Goal: Task Accomplishment & Management: Use online tool/utility

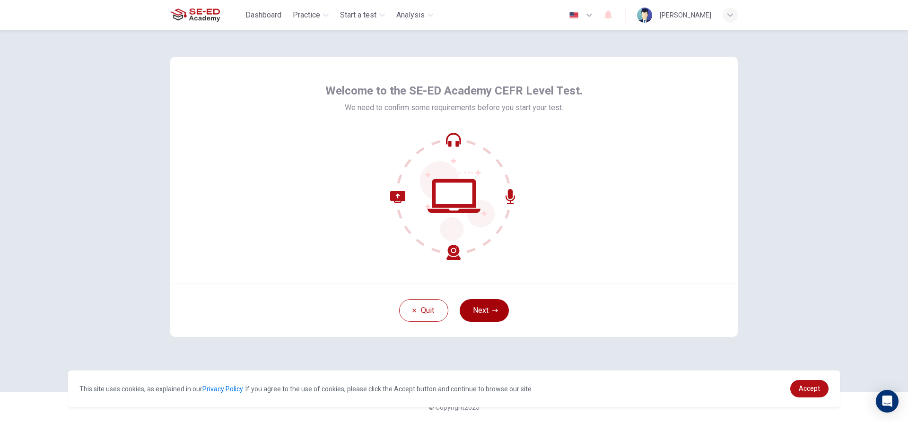
click at [485, 307] on button "Next" at bounding box center [484, 310] width 49 height 23
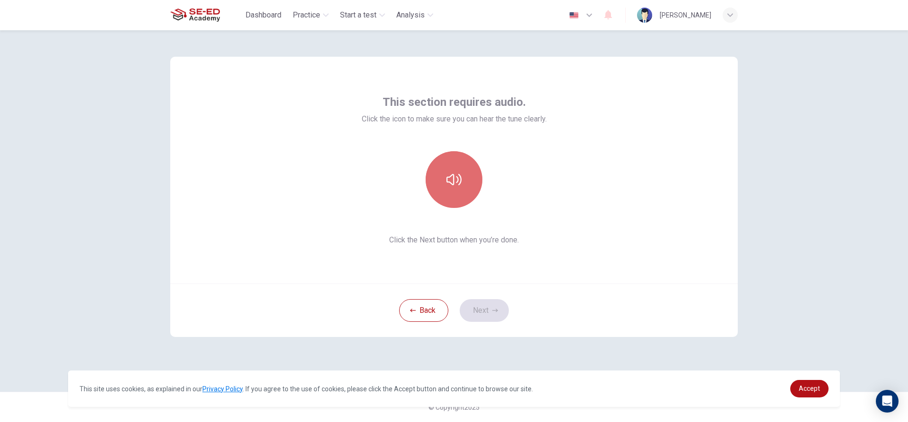
click at [464, 190] on button "button" at bounding box center [454, 179] width 57 height 57
click at [485, 306] on button "Next" at bounding box center [484, 310] width 49 height 23
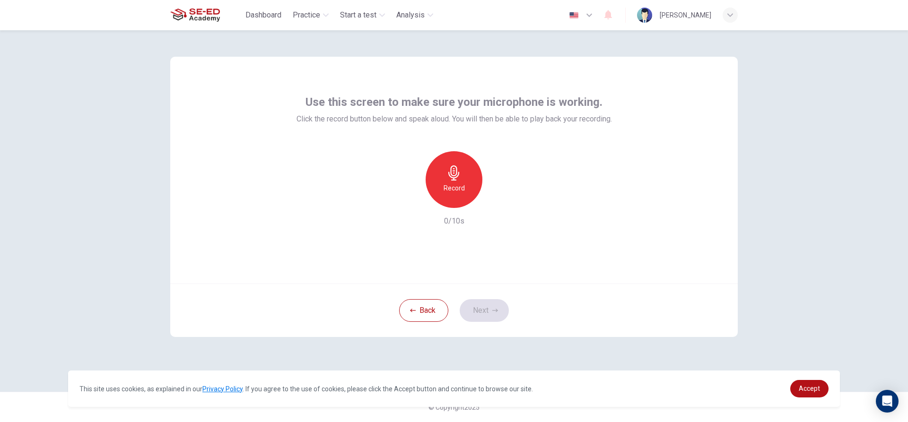
click at [459, 175] on icon "button" at bounding box center [453, 173] width 15 height 15
click at [437, 317] on button "Back" at bounding box center [423, 310] width 49 height 23
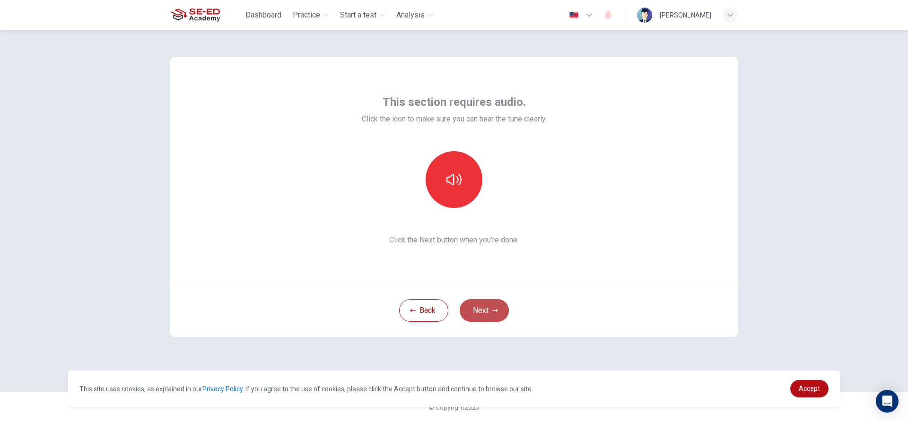
click at [480, 313] on button "Next" at bounding box center [484, 310] width 49 height 23
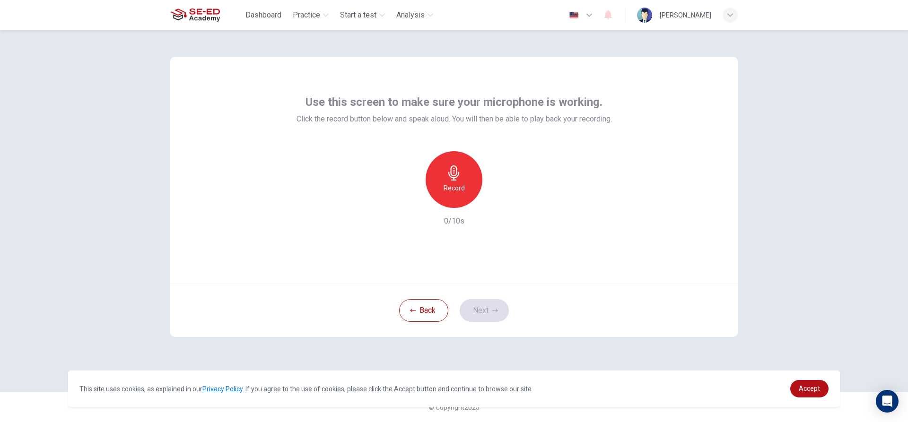
click at [456, 172] on icon "button" at bounding box center [453, 173] width 15 height 15
click at [426, 306] on button "Back" at bounding box center [423, 310] width 49 height 23
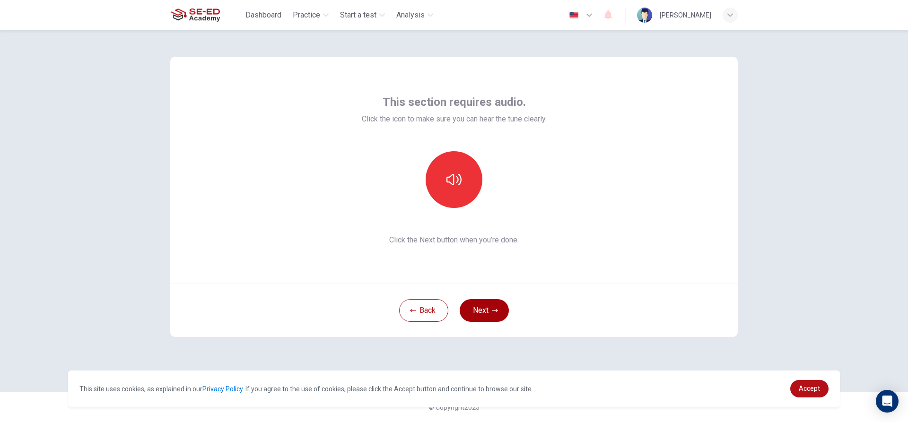
click at [486, 304] on button "Next" at bounding box center [484, 310] width 49 height 23
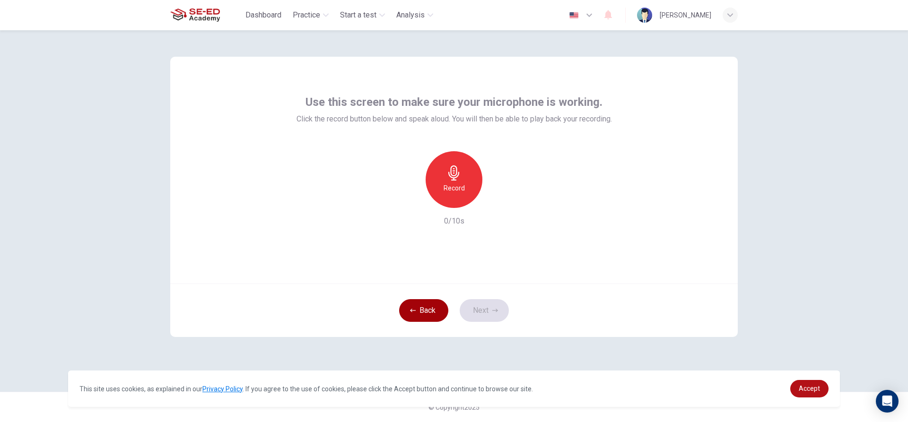
click at [436, 312] on button "Back" at bounding box center [423, 310] width 49 height 23
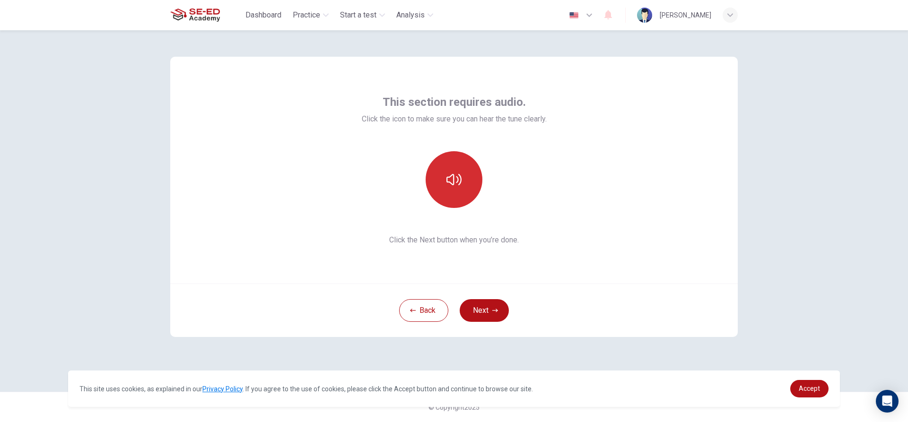
click at [451, 166] on button "button" at bounding box center [454, 179] width 57 height 57
click at [496, 308] on icon "button" at bounding box center [495, 311] width 6 height 6
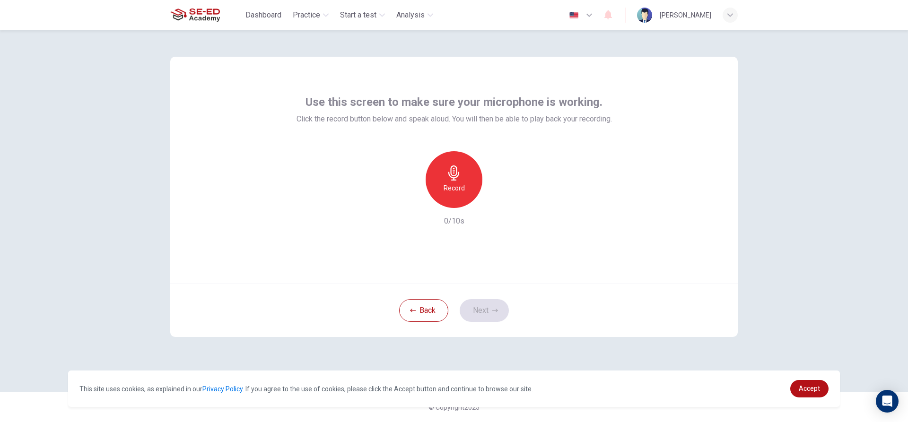
click at [444, 191] on h6 "Record" at bounding box center [454, 188] width 21 height 11
click at [476, 313] on button "Next" at bounding box center [484, 310] width 49 height 23
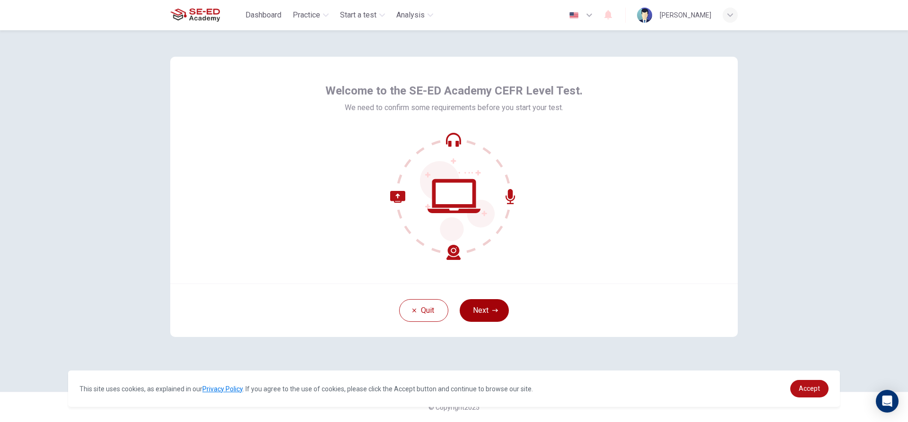
click at [481, 305] on button "Next" at bounding box center [484, 310] width 49 height 23
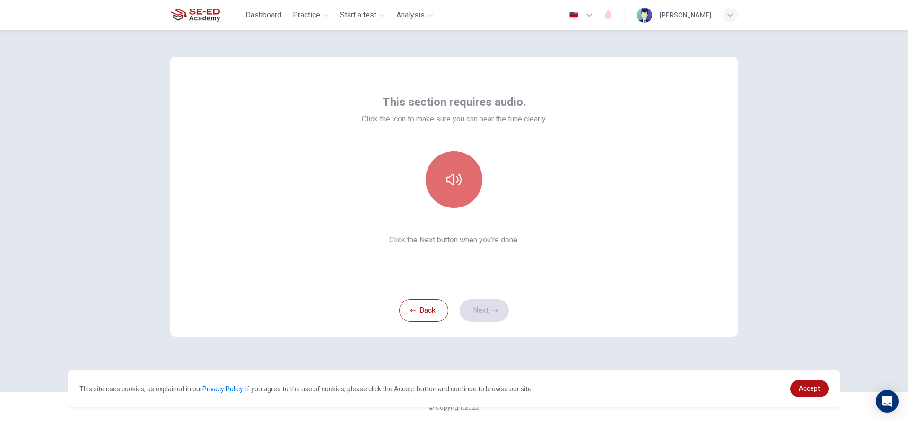
click at [463, 187] on button "button" at bounding box center [454, 179] width 57 height 57
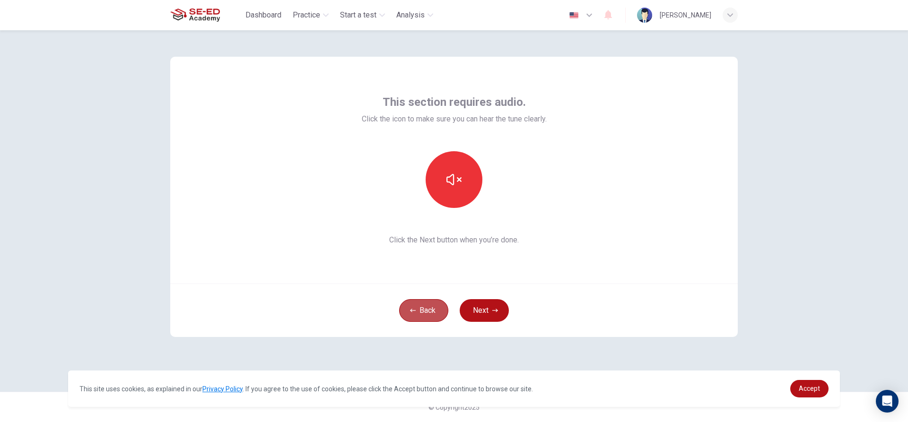
click at [416, 315] on button "Back" at bounding box center [423, 310] width 49 height 23
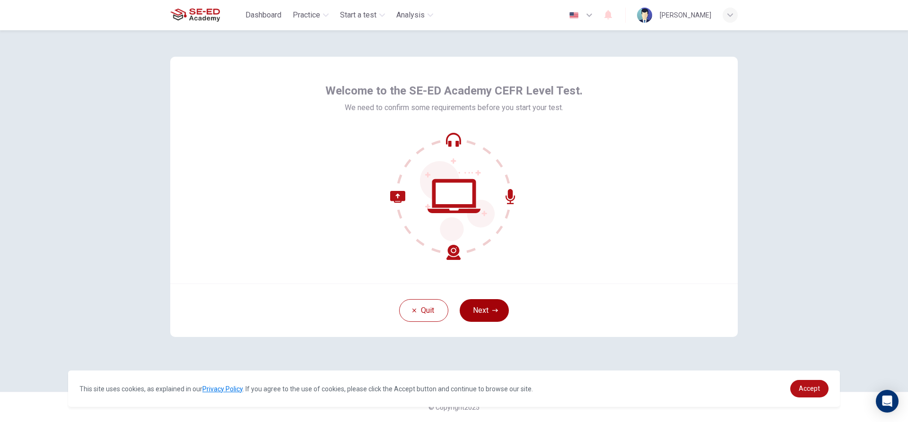
click at [483, 308] on button "Next" at bounding box center [484, 310] width 49 height 23
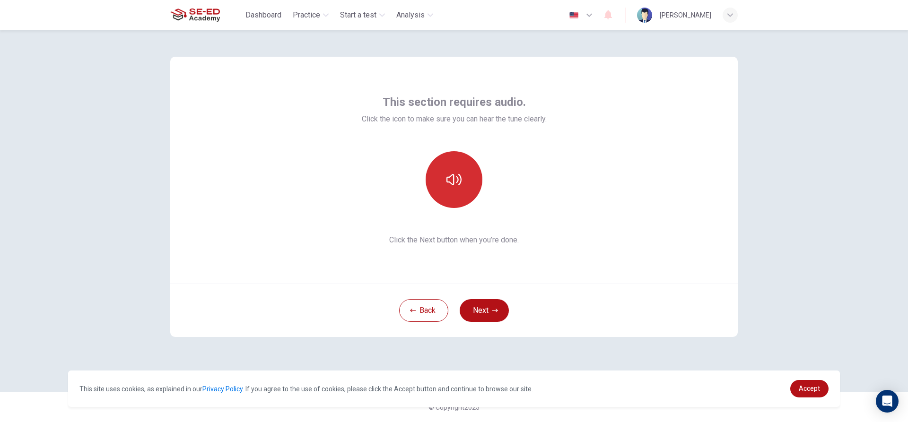
click at [455, 186] on icon "button" at bounding box center [453, 179] width 15 height 15
click at [490, 312] on button "Next" at bounding box center [484, 310] width 49 height 23
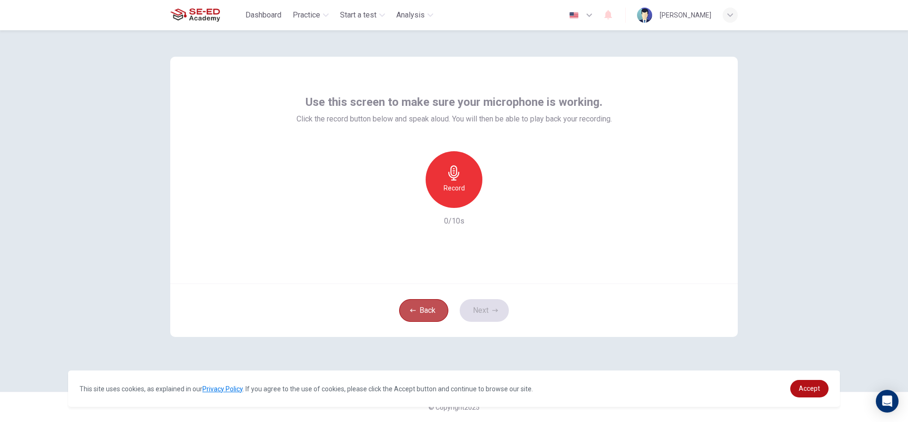
click at [426, 305] on button "Back" at bounding box center [423, 310] width 49 height 23
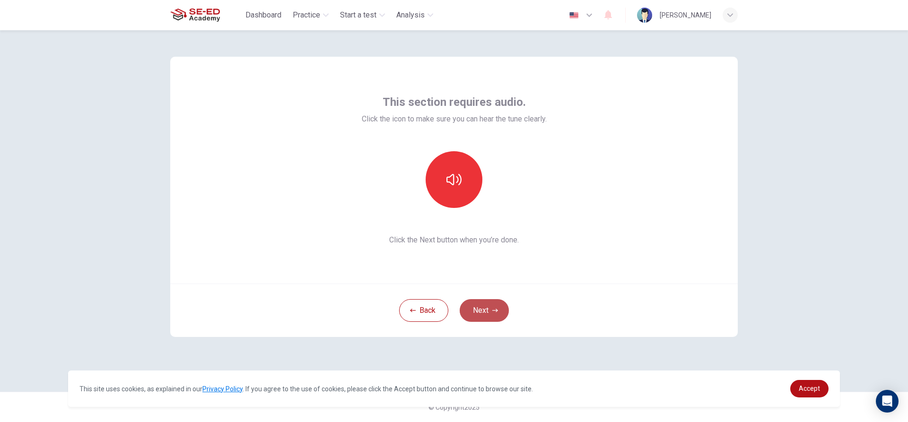
click at [480, 309] on button "Next" at bounding box center [484, 310] width 49 height 23
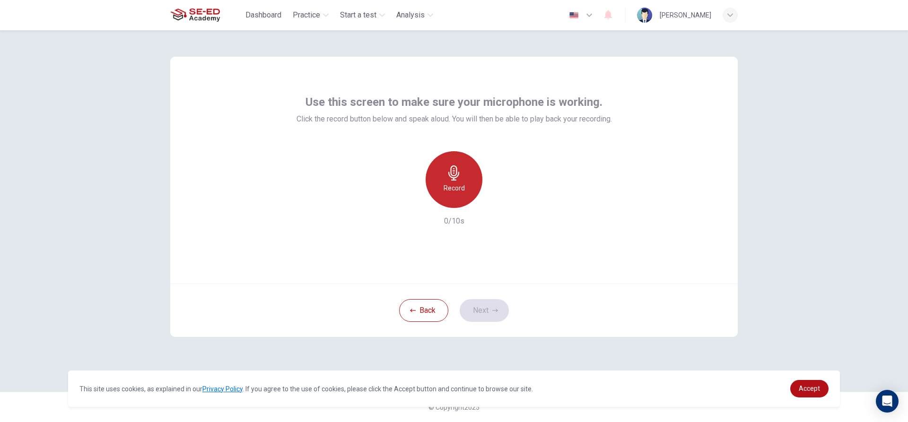
click at [451, 182] on div "Record" at bounding box center [454, 179] width 57 height 57
click at [479, 308] on button "Next" at bounding box center [484, 310] width 49 height 23
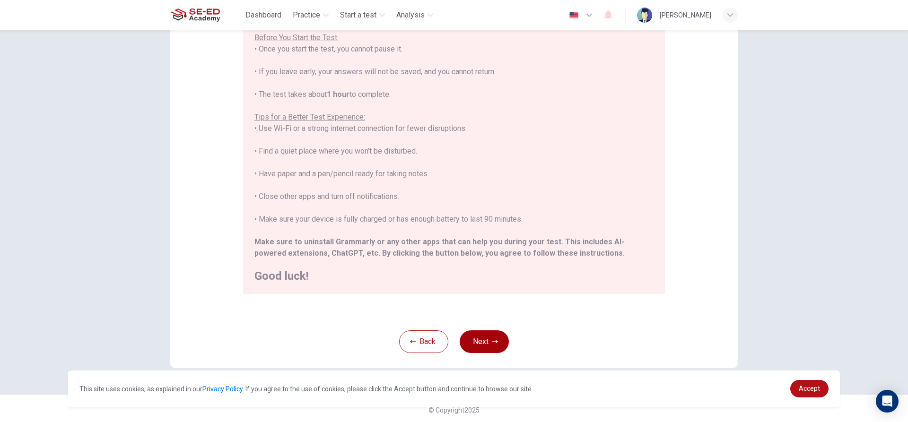
scroll to position [104, 0]
click at [464, 336] on button "Next" at bounding box center [484, 339] width 49 height 23
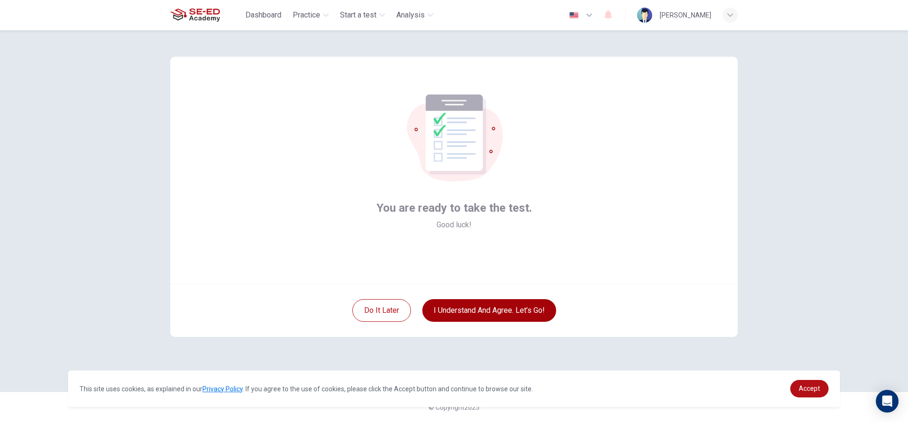
click at [476, 310] on button "I understand and agree. Let’s go!" at bounding box center [489, 310] width 134 height 23
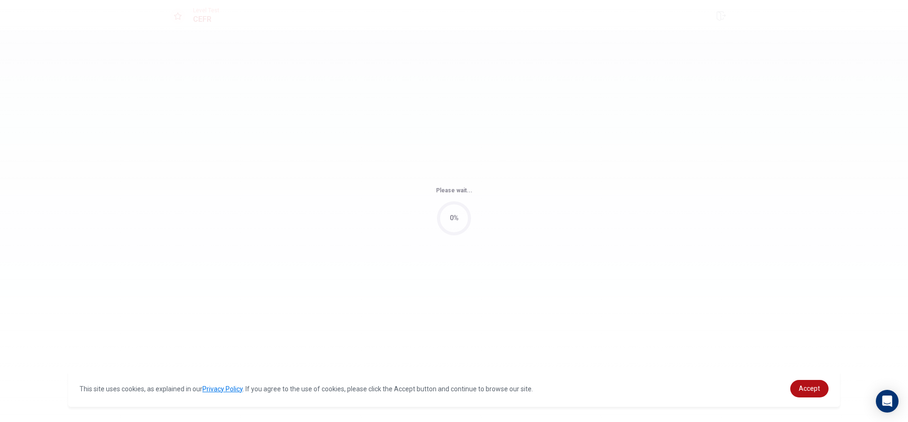
click at [476, 310] on body "This site uses cookies, as explained in our Privacy Policy . If you agree to th…" at bounding box center [454, 211] width 908 height 422
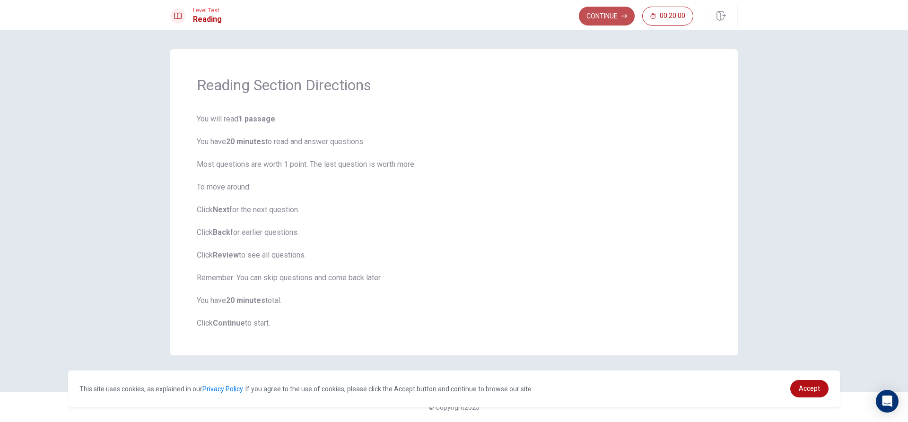
click at [615, 12] on button "Continue" at bounding box center [607, 16] width 56 height 19
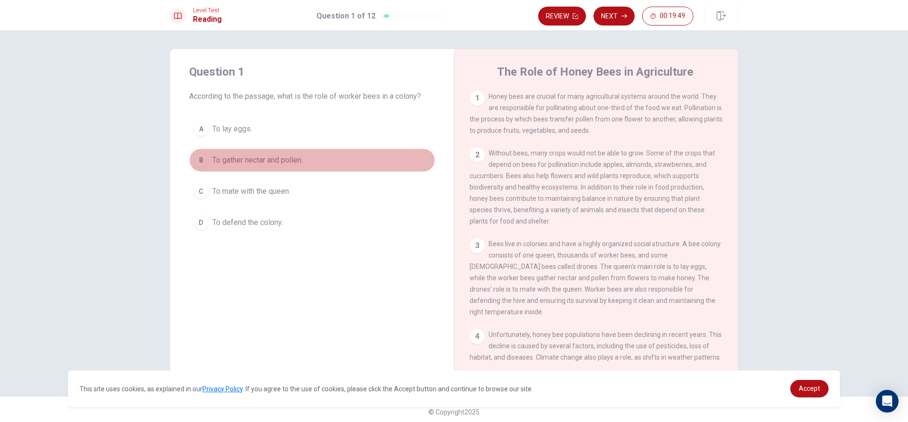
click at [195, 160] on div "B" at bounding box center [200, 160] width 15 height 15
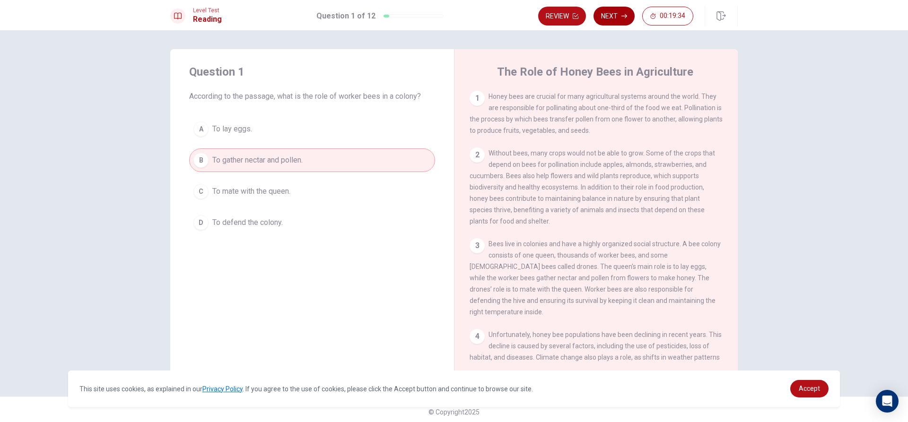
click at [612, 12] on button "Next" at bounding box center [613, 16] width 41 height 19
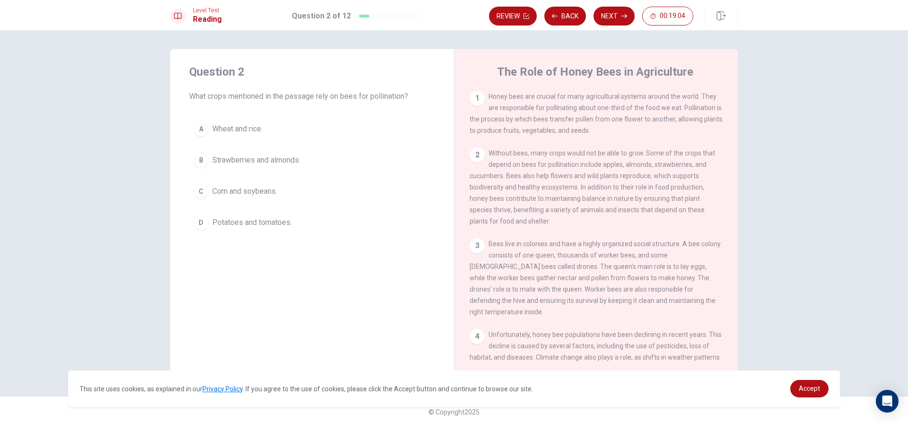
click at [200, 129] on div "A" at bounding box center [200, 129] width 15 height 15
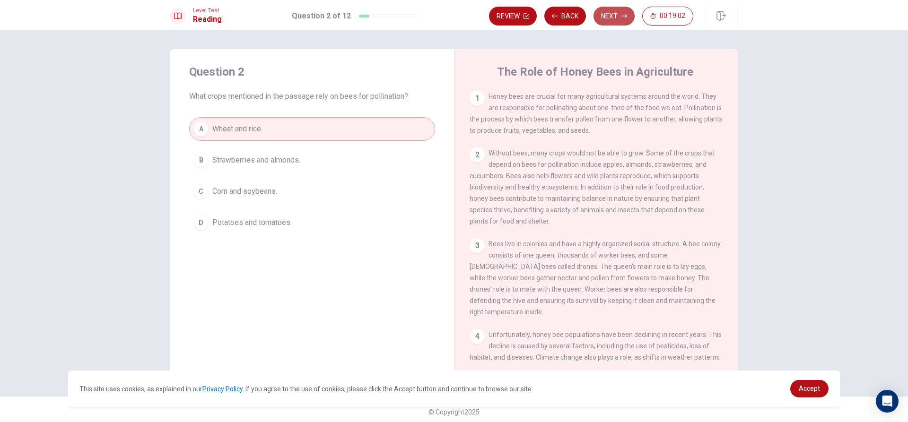
click at [612, 18] on button "Next" at bounding box center [613, 16] width 41 height 19
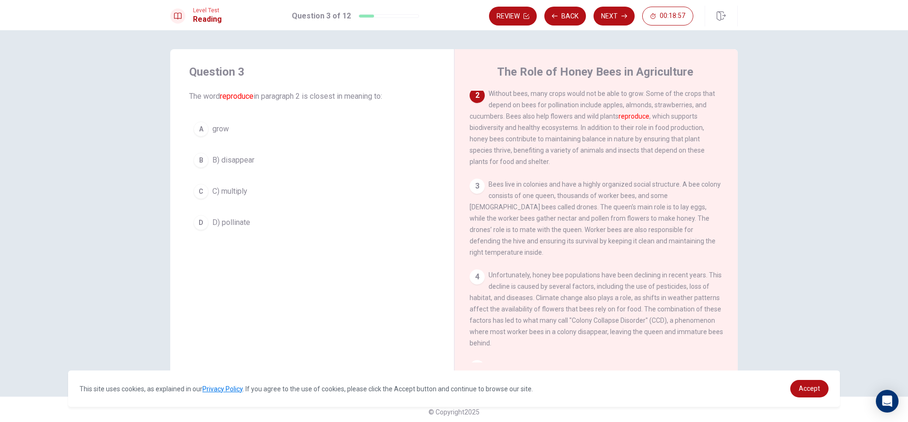
scroll to position [56, 0]
click at [197, 193] on div "C" at bounding box center [200, 191] width 15 height 15
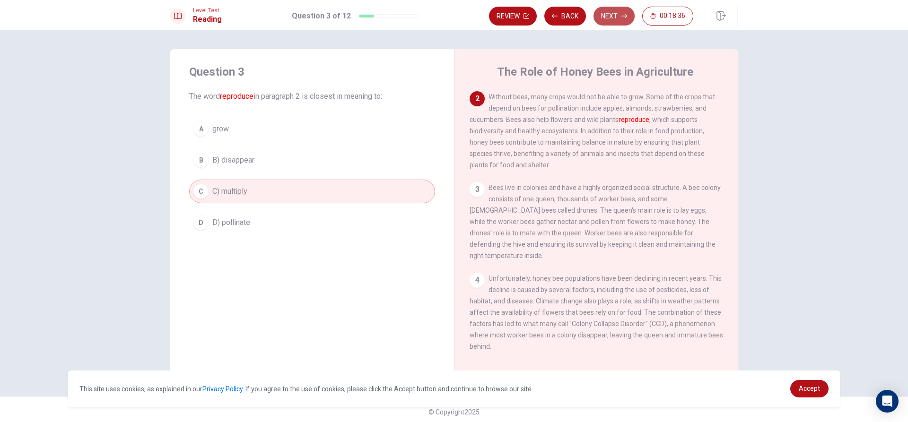
click at [615, 15] on button "Next" at bounding box center [613, 16] width 41 height 19
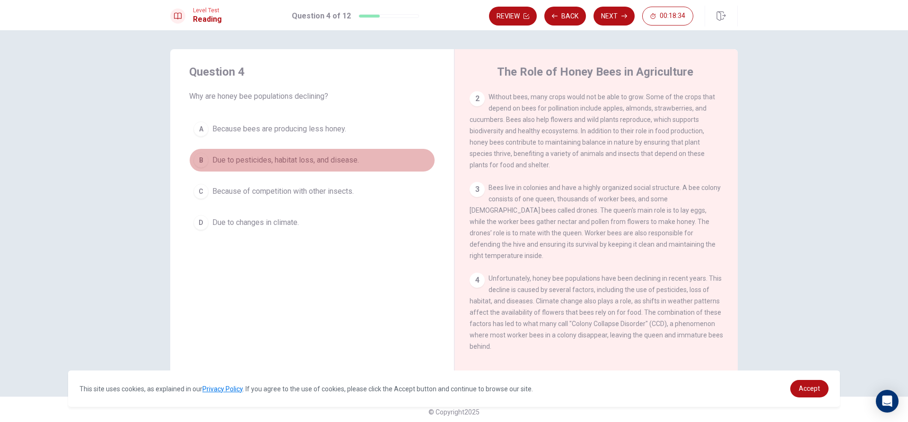
click at [260, 159] on span "Due to pesticides, habitat loss, and disease." at bounding box center [285, 160] width 147 height 11
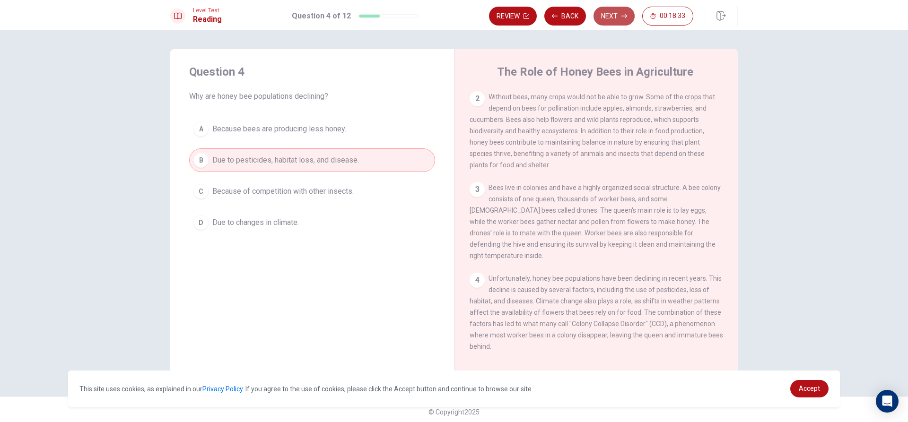
click at [609, 22] on button "Next" at bounding box center [613, 16] width 41 height 19
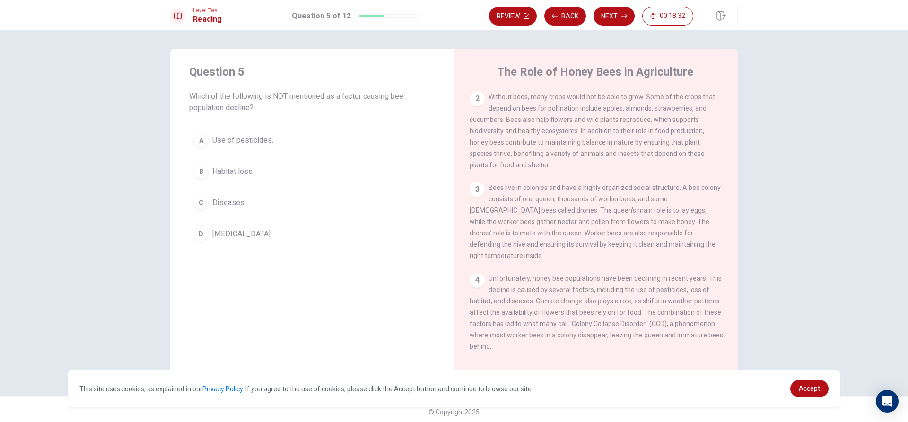
click at [290, 143] on button "A Use of pesticides." at bounding box center [312, 141] width 246 height 24
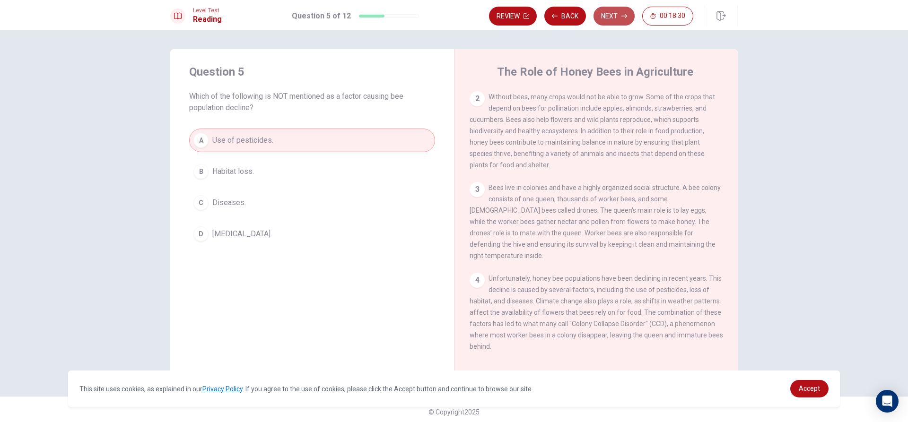
click at [612, 17] on button "Next" at bounding box center [613, 16] width 41 height 19
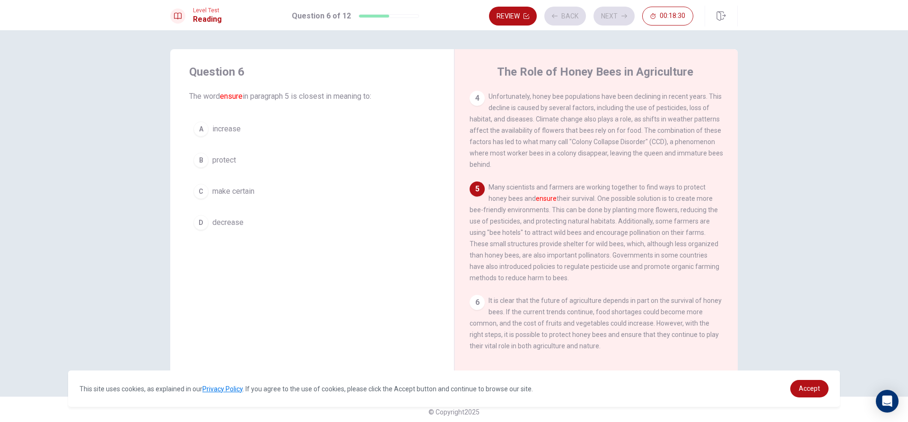
scroll to position [245, 0]
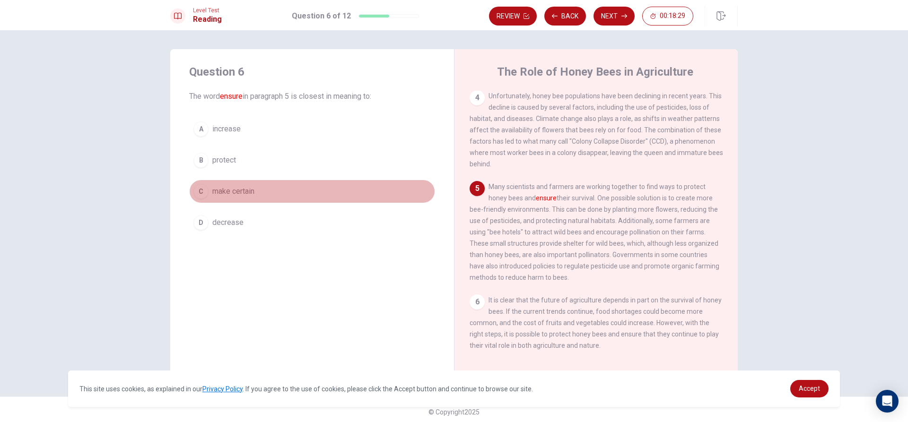
click at [237, 190] on span "make certain" at bounding box center [233, 191] width 42 height 11
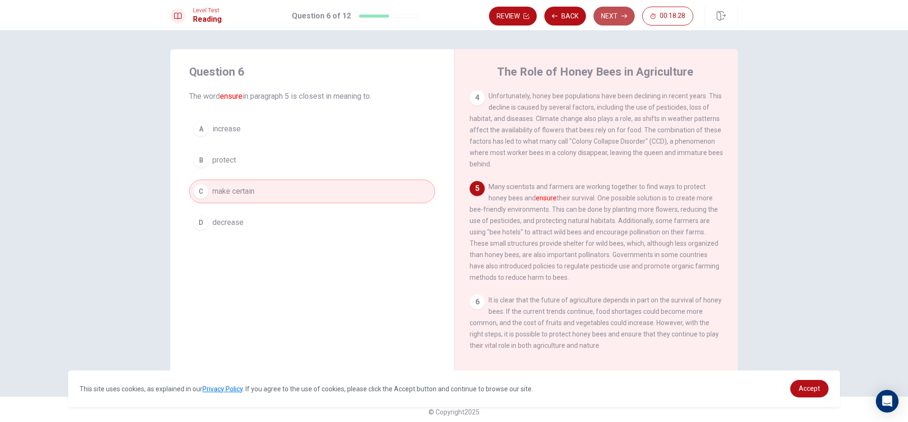
click at [602, 8] on button "Next" at bounding box center [613, 16] width 41 height 19
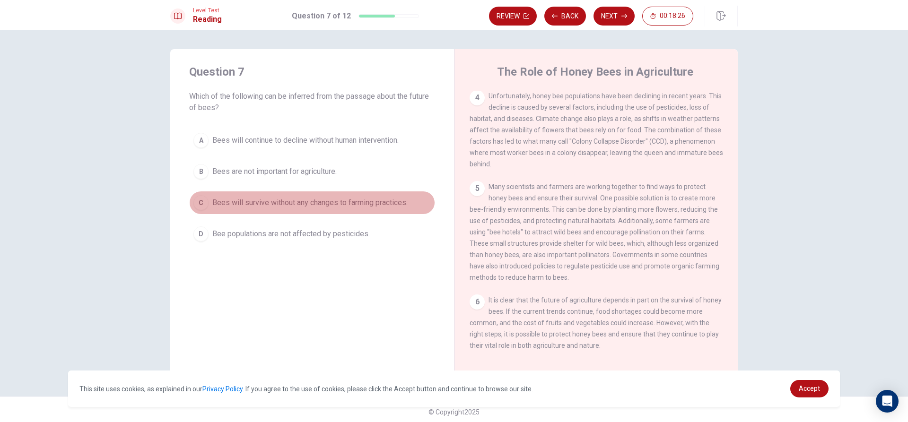
click at [235, 197] on button "C Bees will survive without any changes to farming practices." at bounding box center [312, 203] width 246 height 24
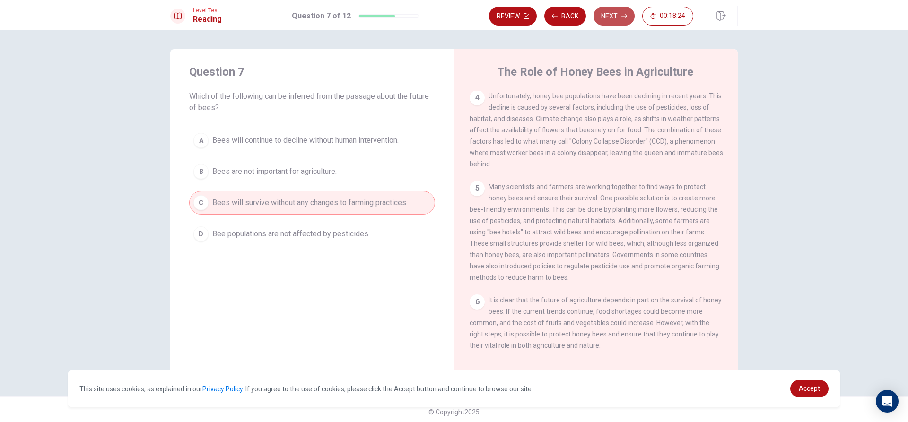
click at [621, 17] on button "Next" at bounding box center [613, 16] width 41 height 19
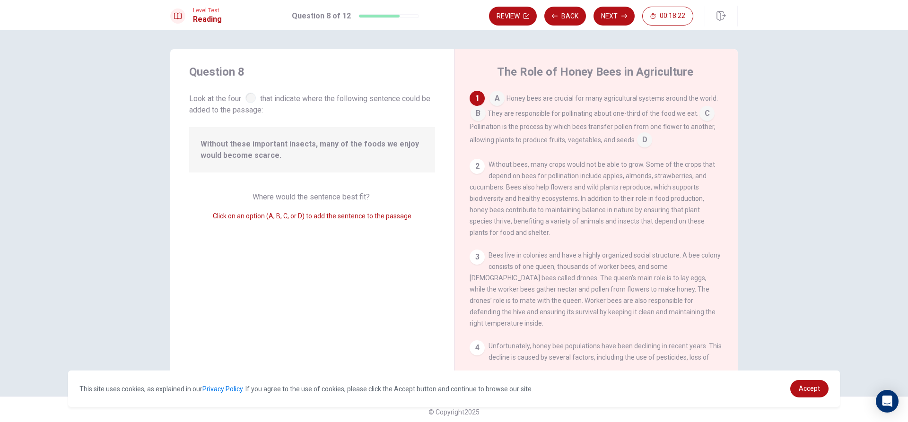
click at [247, 93] on div at bounding box center [250, 98] width 10 height 10
click at [344, 216] on span "Click on an option (A, B, C, or D) to add the sentence to the passage" at bounding box center [312, 216] width 199 height 8
click at [625, 18] on icon "button" at bounding box center [624, 16] width 6 height 6
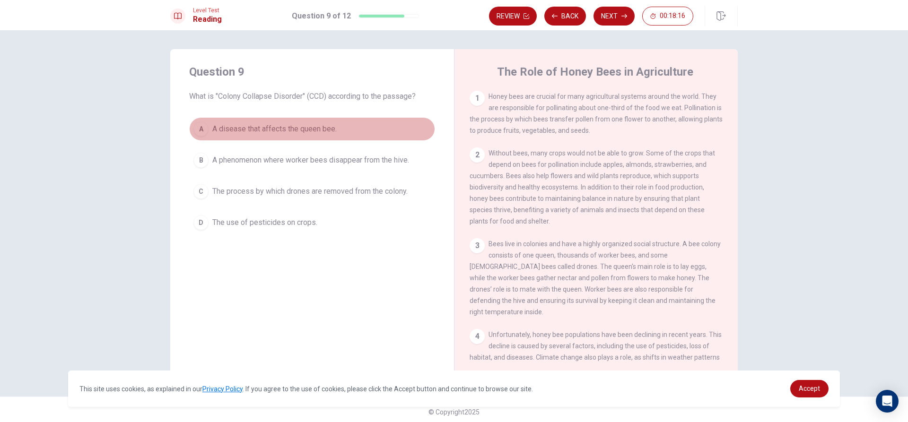
click at [202, 125] on div "A" at bounding box center [200, 129] width 15 height 15
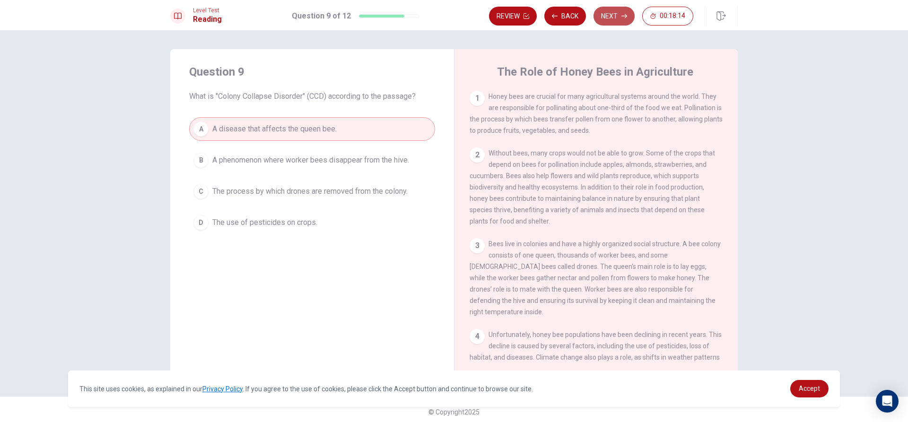
click at [615, 7] on button "Next" at bounding box center [613, 16] width 41 height 19
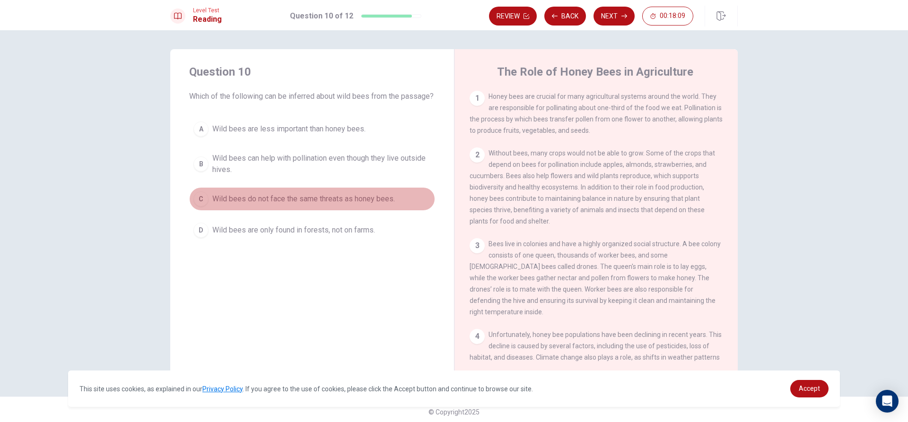
click at [200, 207] on div "C" at bounding box center [200, 199] width 15 height 15
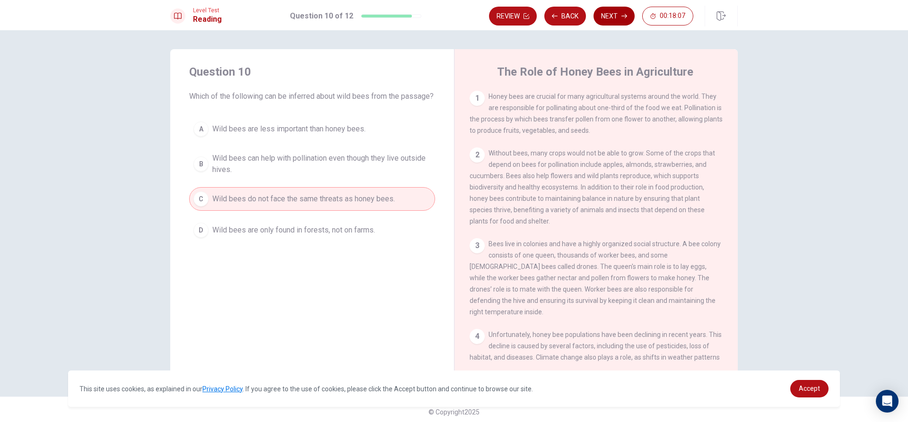
click at [611, 13] on button "Next" at bounding box center [613, 16] width 41 height 19
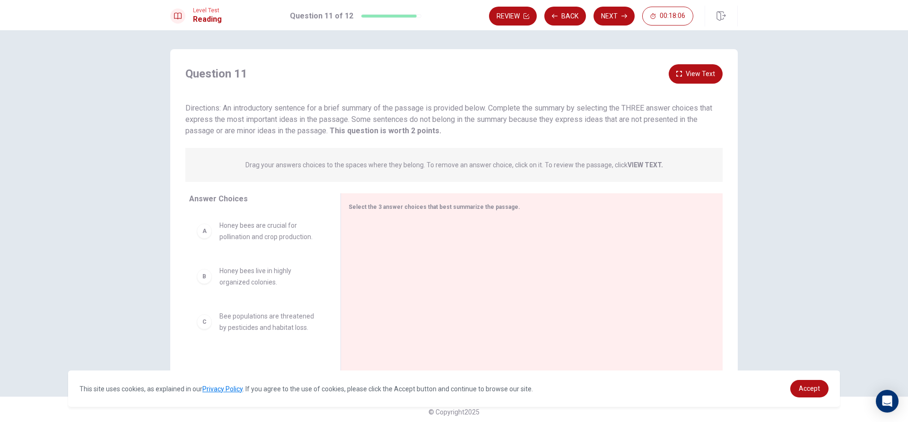
click at [268, 245] on div "A Honey bees are crucial for pollination and crop production." at bounding box center [257, 231] width 136 height 38
click at [192, 238] on div "A Honey bees are crucial for pollination and crop production." at bounding box center [257, 231] width 136 height 38
click at [200, 235] on div "A" at bounding box center [204, 231] width 15 height 15
click at [207, 239] on div "A Honey bees are crucial for pollination and crop production." at bounding box center [257, 231] width 121 height 23
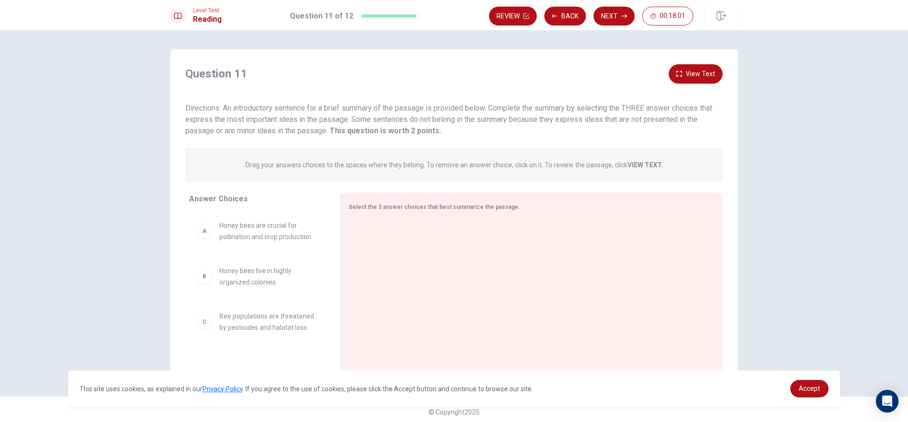
click at [209, 279] on div "B" at bounding box center [204, 276] width 15 height 15
click at [205, 288] on div "E" at bounding box center [204, 287] width 15 height 15
click at [615, 16] on button "Next" at bounding box center [613, 16] width 41 height 19
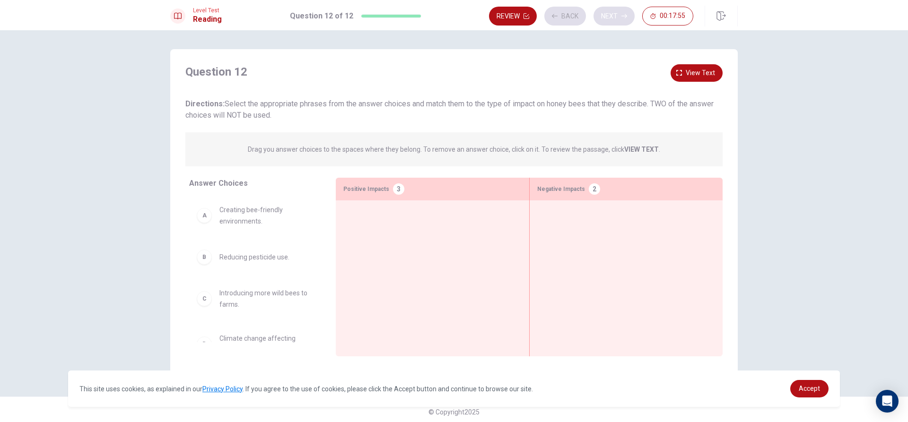
click at [615, 16] on div "Review Back Next 00:17:55" at bounding box center [591, 16] width 204 height 19
click at [457, 263] on div at bounding box center [432, 264] width 178 height 112
click at [418, 219] on div at bounding box center [432, 264] width 178 height 112
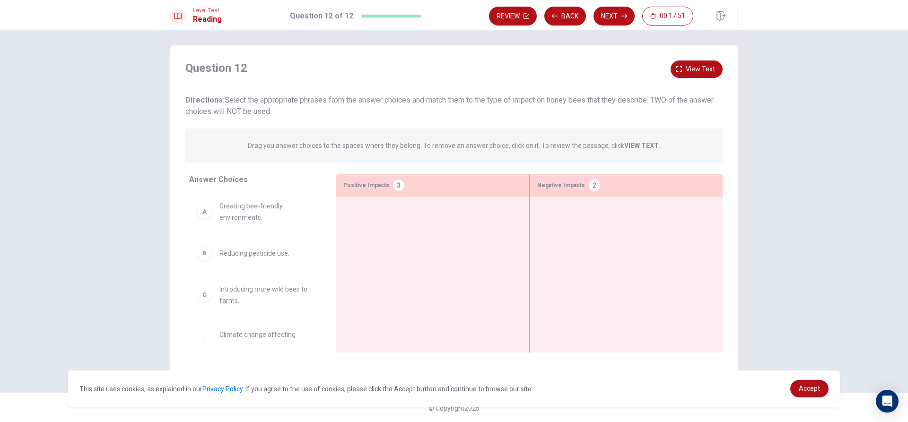
scroll to position [5, 0]
click at [617, 17] on button "Next" at bounding box center [613, 16] width 41 height 19
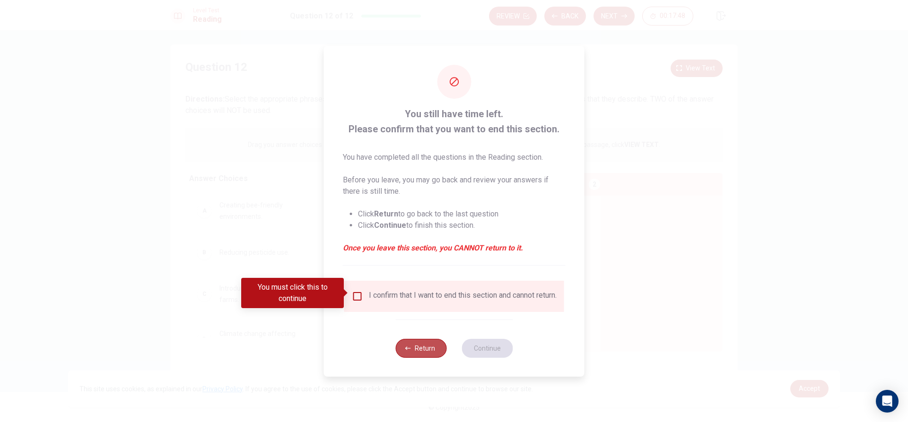
click at [416, 354] on button "Return" at bounding box center [420, 348] width 51 height 19
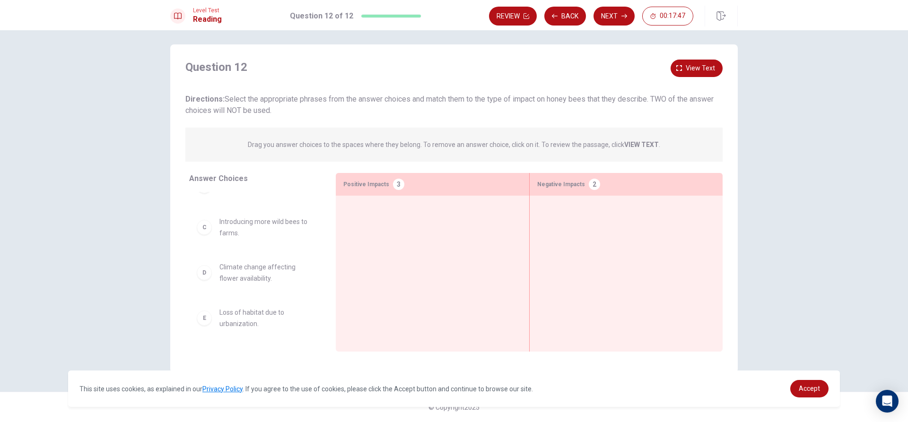
scroll to position [157, 0]
click at [203, 279] on div "F" at bounding box center [204, 273] width 15 height 15
click at [212, 276] on div "F Increasing the use of pesticides." at bounding box center [255, 273] width 116 height 23
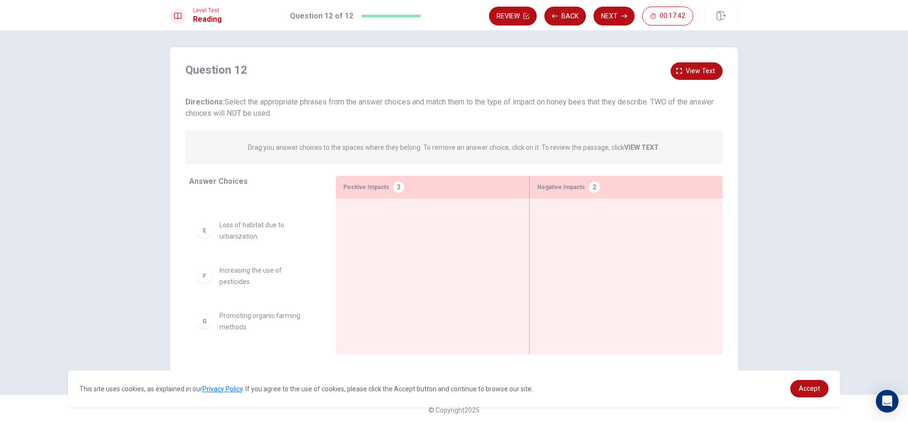
scroll to position [0, 0]
click at [200, 235] on div "E" at bounding box center [204, 232] width 15 height 15
click at [213, 224] on div "E Loss of habitat due to urbanization." at bounding box center [255, 228] width 116 height 23
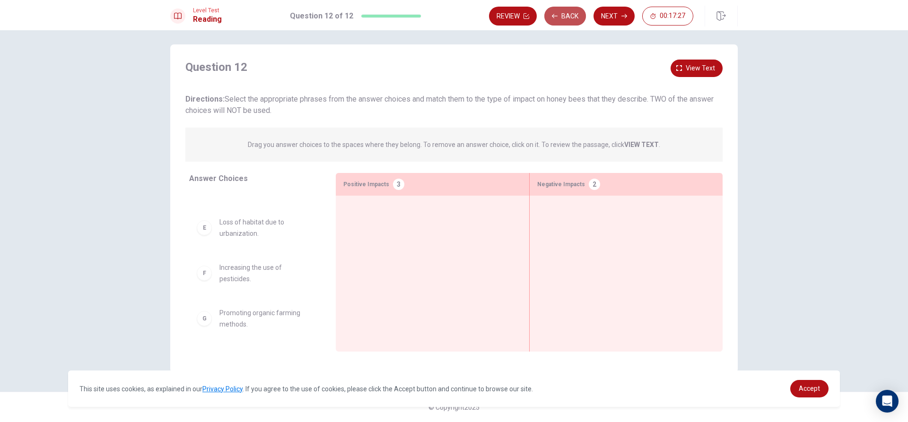
click at [563, 9] on button "Back" at bounding box center [565, 16] width 42 height 19
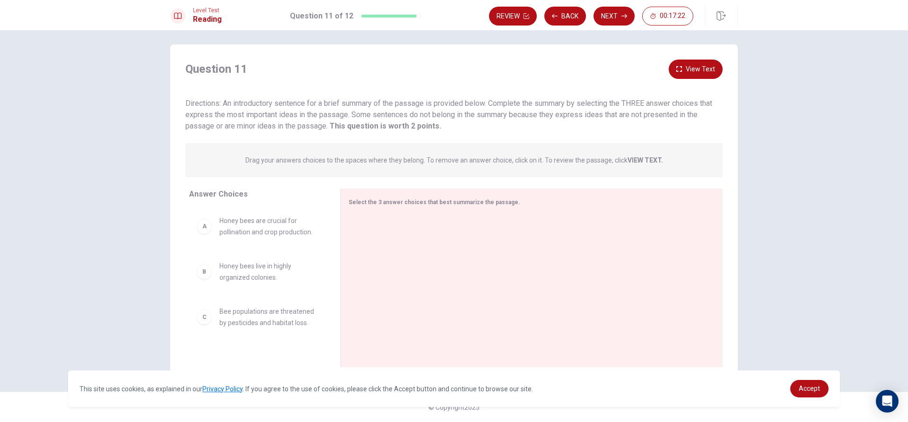
click at [205, 276] on div "B" at bounding box center [204, 271] width 15 height 15
click at [404, 203] on span "Select the 3 answer choices that best summarize the passage." at bounding box center [435, 202] width 172 height 7
click at [543, 297] on div at bounding box center [528, 279] width 359 height 127
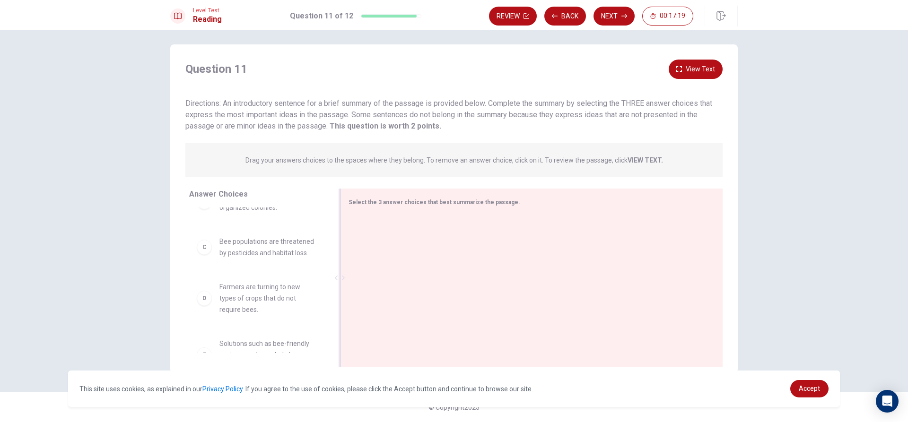
scroll to position [142, 0]
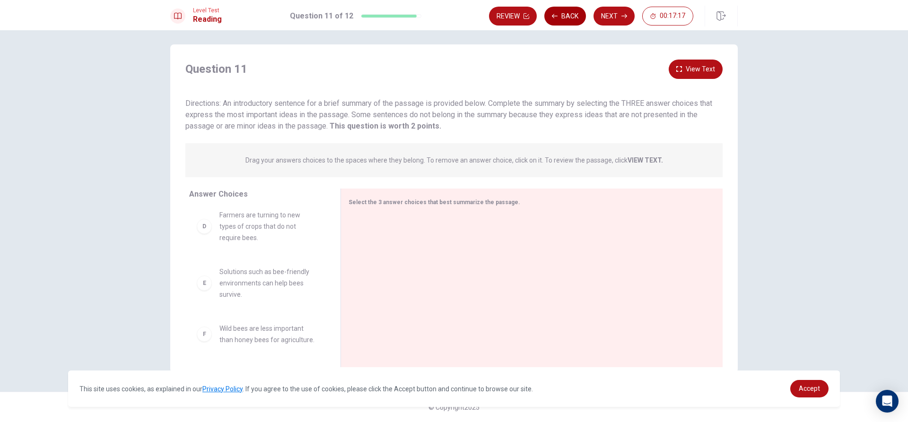
click at [566, 9] on button "Back" at bounding box center [565, 16] width 42 height 19
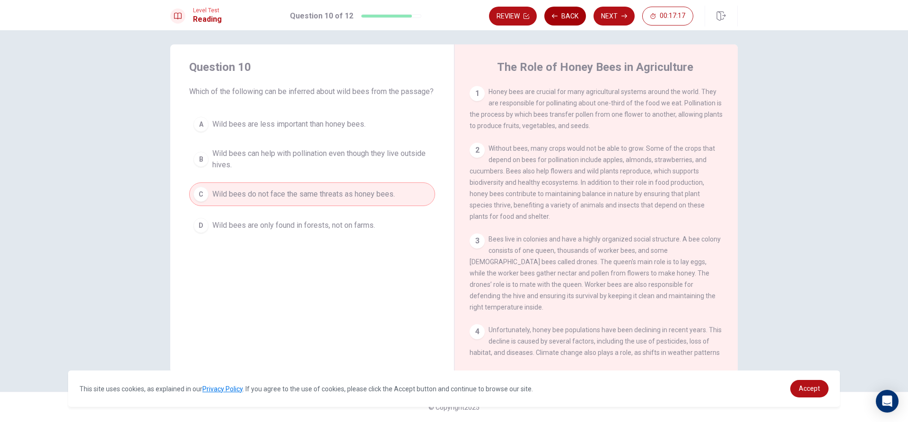
click at [567, 9] on button "Back" at bounding box center [565, 16] width 42 height 19
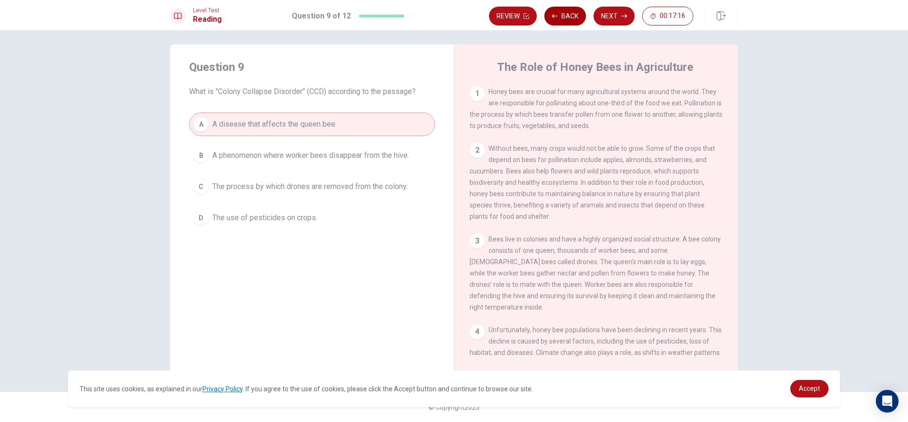
click at [567, 9] on button "Back" at bounding box center [565, 16] width 42 height 19
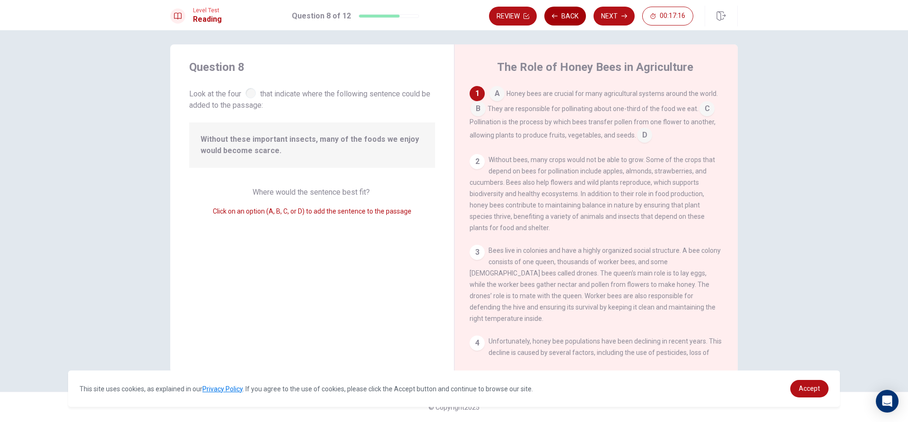
click at [567, 9] on button "Back" at bounding box center [565, 16] width 42 height 19
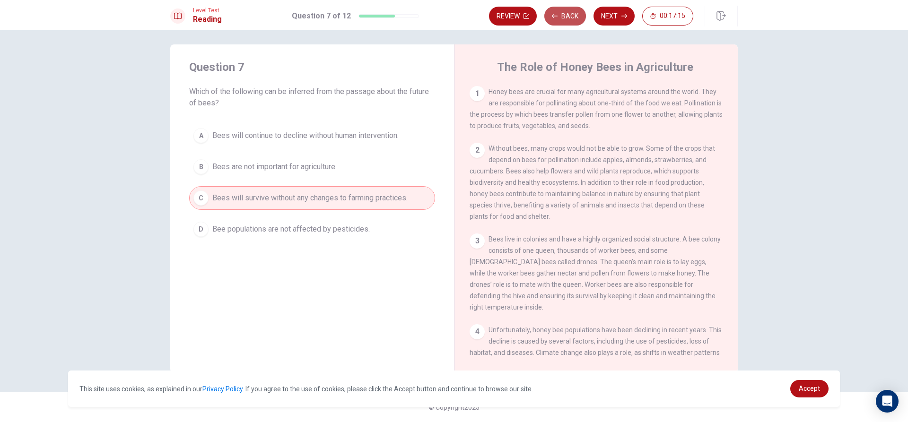
click at [567, 9] on button "Back" at bounding box center [565, 16] width 42 height 19
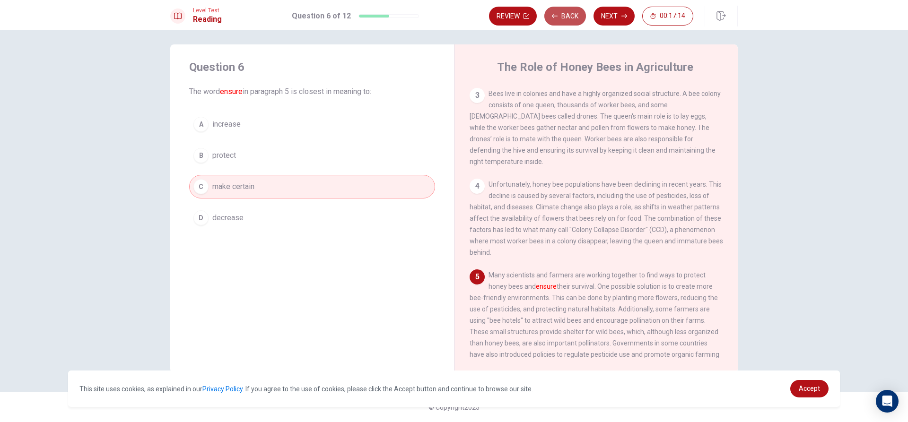
click at [567, 9] on button "Back" at bounding box center [565, 16] width 42 height 19
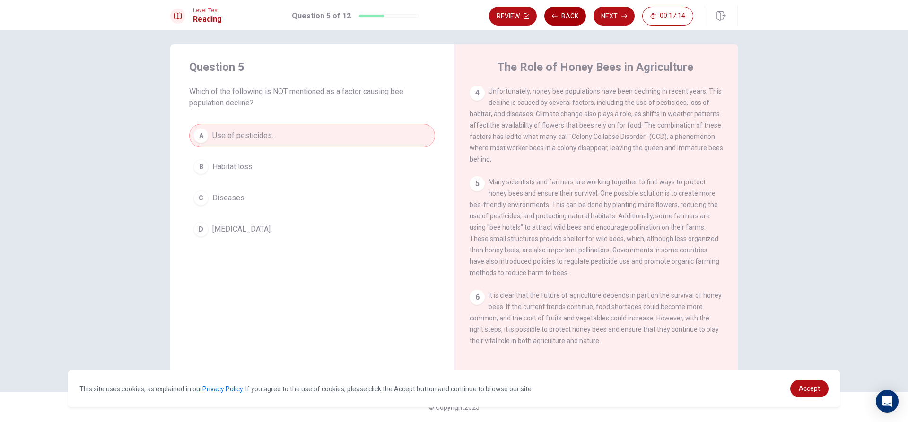
scroll to position [245, 0]
click at [305, 182] on div "A Use of pesticides. B Habitat loss. C Diseases. D [MEDICAL_DATA]." at bounding box center [312, 182] width 246 height 117
click at [308, 170] on button "B Habitat loss." at bounding box center [312, 167] width 246 height 24
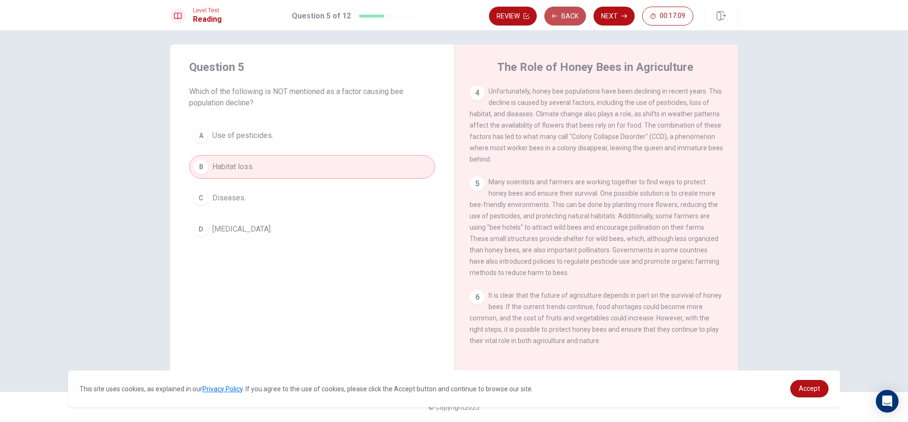
click at [557, 15] on icon "button" at bounding box center [555, 16] width 6 height 6
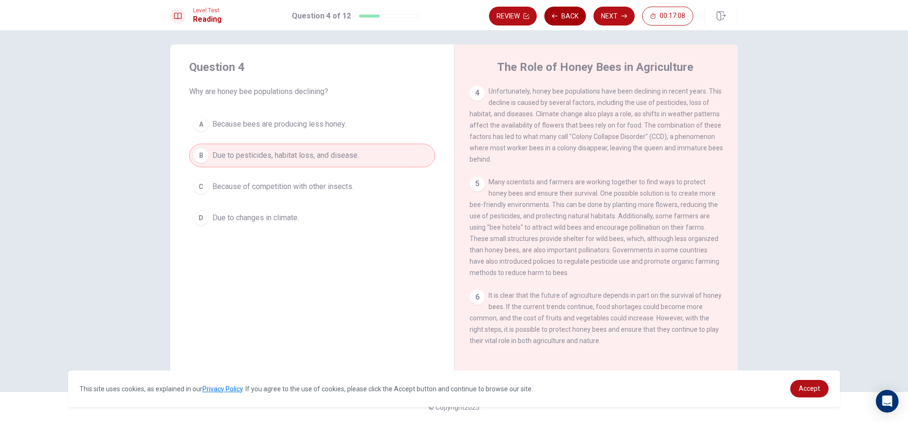
click at [557, 15] on icon "button" at bounding box center [555, 16] width 6 height 6
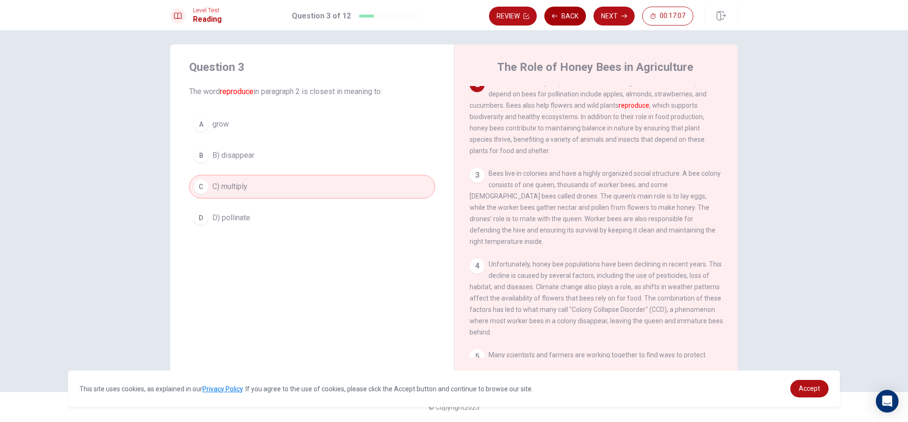
scroll to position [59, 0]
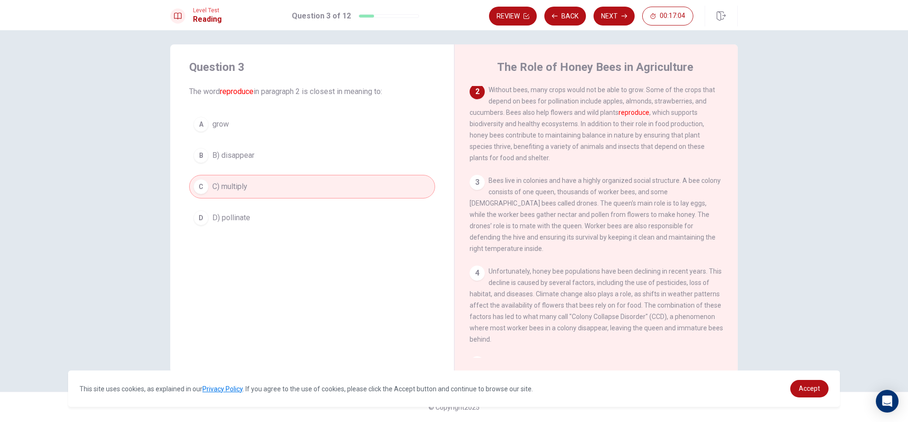
click at [614, 13] on button "Next" at bounding box center [613, 16] width 41 height 19
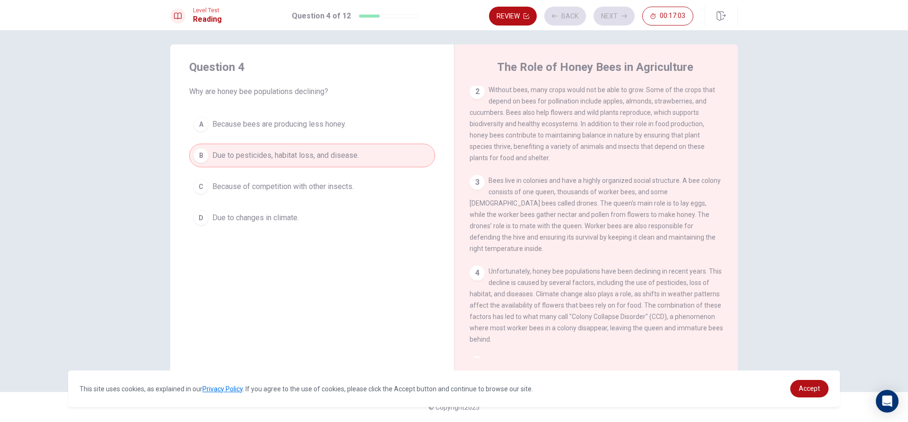
click at [615, 14] on div "Review Back Next 00:17:03" at bounding box center [591, 16] width 204 height 19
click at [615, 14] on button "Next" at bounding box center [613, 16] width 41 height 19
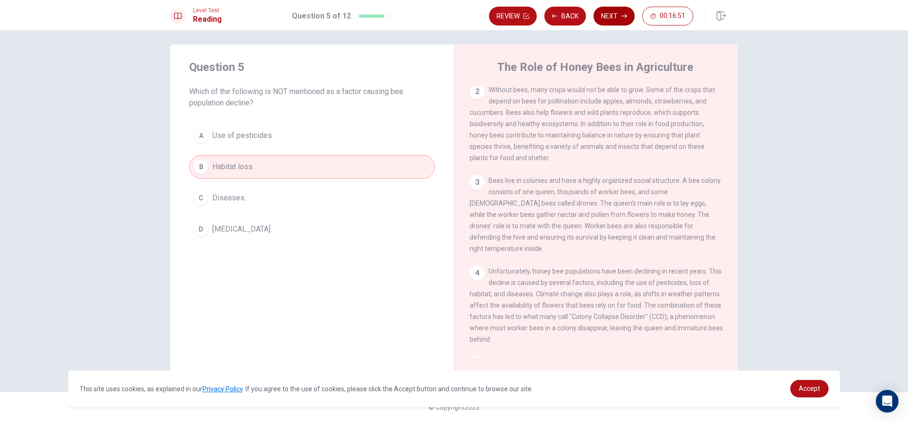
click at [615, 14] on button "Next" at bounding box center [613, 16] width 41 height 19
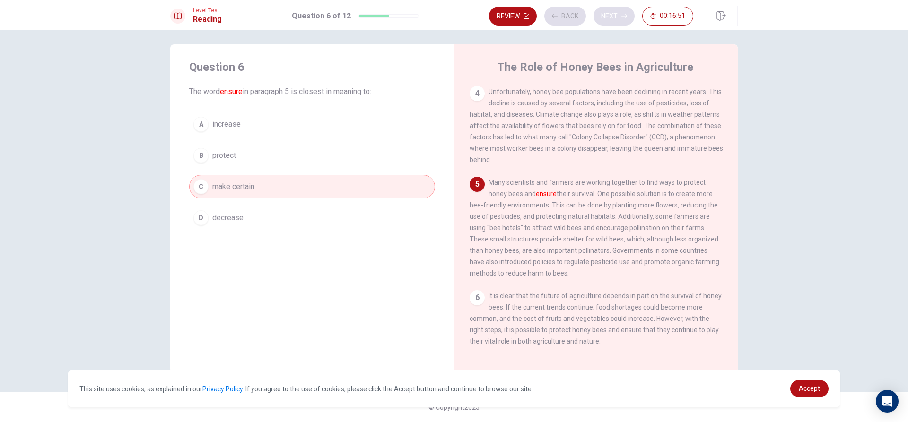
scroll to position [245, 0]
click at [616, 14] on button "Next" at bounding box center [613, 16] width 41 height 19
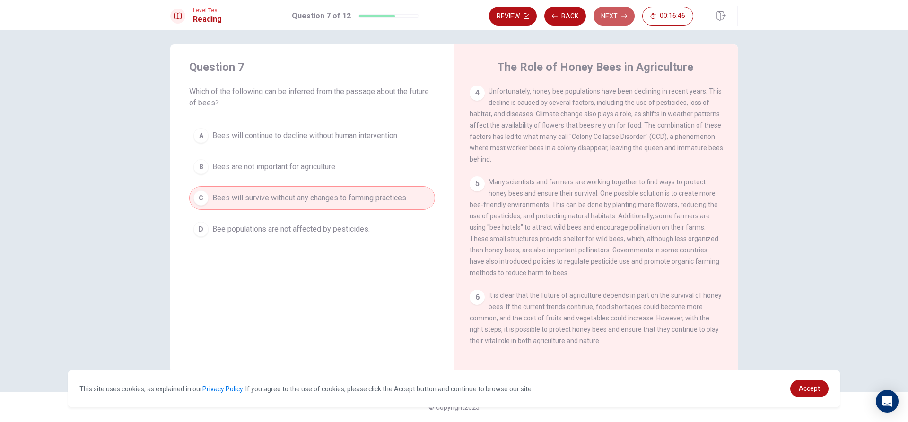
click at [616, 14] on button "Next" at bounding box center [613, 16] width 41 height 19
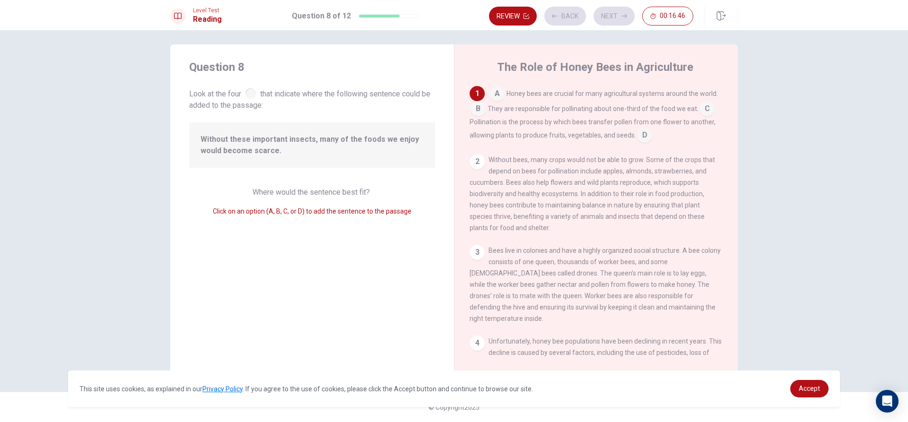
click at [616, 14] on div "Review Back Next 00:16:46" at bounding box center [591, 16] width 204 height 19
click at [248, 90] on div at bounding box center [250, 93] width 10 height 10
drag, startPoint x: 332, startPoint y: 157, endPoint x: 329, endPoint y: 178, distance: 20.6
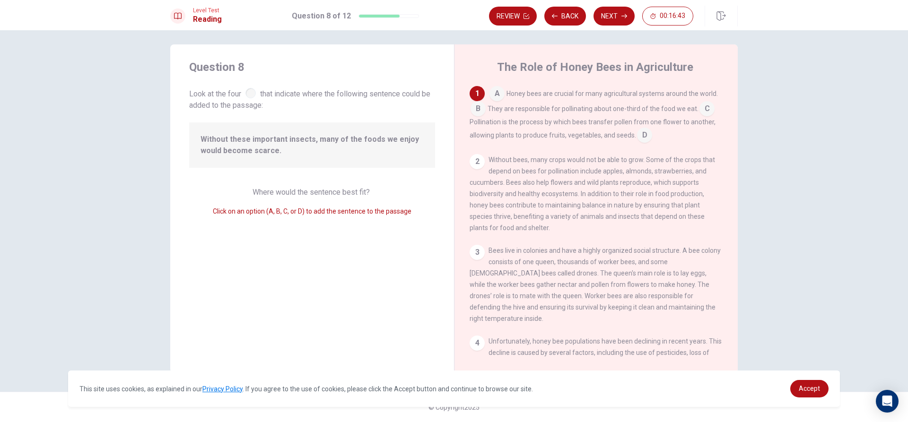
click at [331, 169] on div "Question 8 Look at the four that indicate where the following sentence could be…" at bounding box center [312, 208] width 284 height 329
drag, startPoint x: 328, startPoint y: 179, endPoint x: 328, endPoint y: 189, distance: 9.9
click at [328, 183] on div "Question 8 Look at the four that indicate where the following sentence could be…" at bounding box center [312, 208] width 284 height 329
click at [327, 192] on span "Where would the sentence best fit?" at bounding box center [312, 192] width 119 height 9
click at [320, 215] on span "Click on an option (A, B, C, or D) to add the sentence to the passage" at bounding box center [312, 212] width 199 height 8
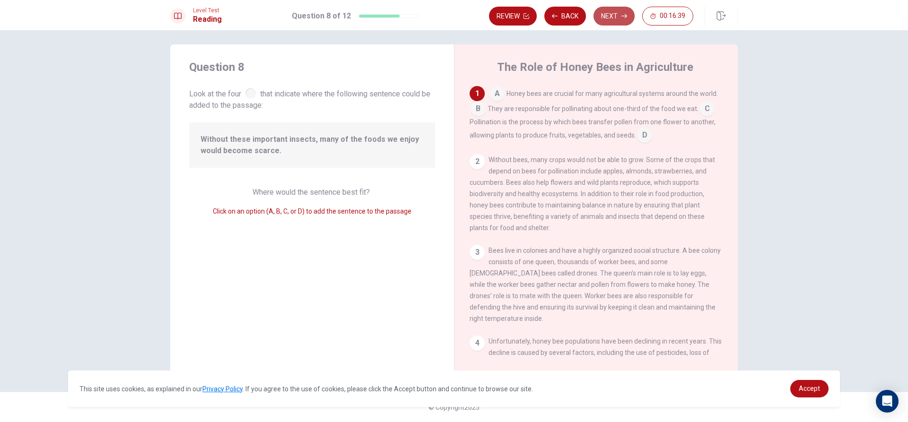
click at [624, 11] on button "Next" at bounding box center [613, 16] width 41 height 19
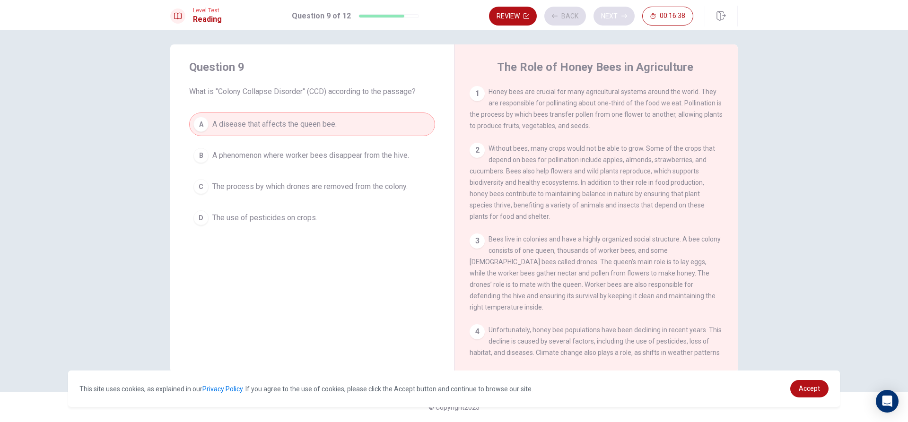
click at [624, 11] on div "Review Back Next 00:16:38" at bounding box center [591, 16] width 204 height 19
click at [624, 11] on button "Next" at bounding box center [613, 16] width 41 height 19
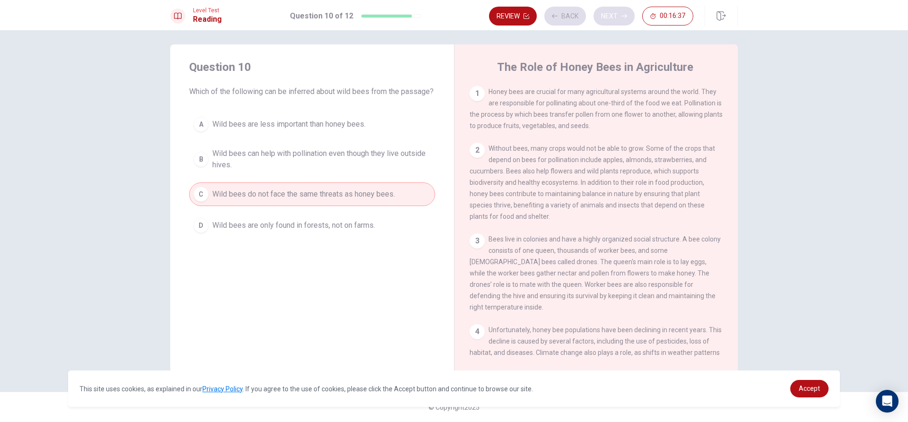
click at [624, 11] on div "Review Back Next 00:16:37" at bounding box center [591, 16] width 204 height 19
click at [624, 11] on button "Next" at bounding box center [613, 16] width 41 height 19
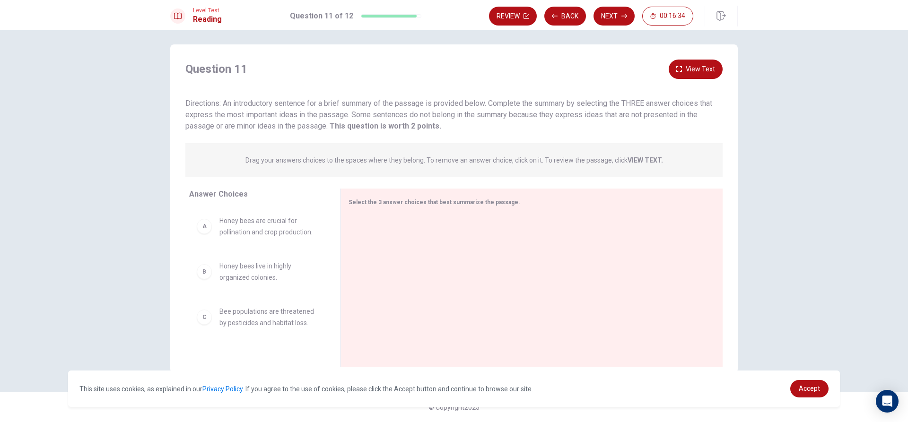
click at [624, 11] on button "Next" at bounding box center [613, 16] width 41 height 19
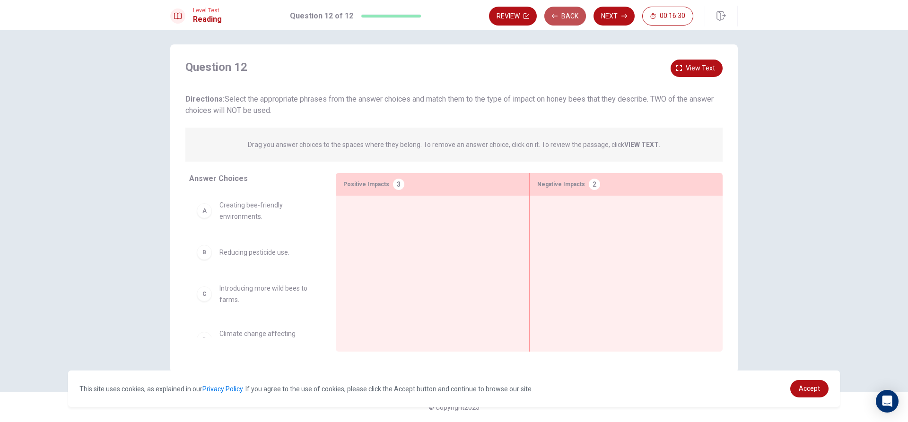
click at [563, 12] on button "Back" at bounding box center [565, 16] width 42 height 19
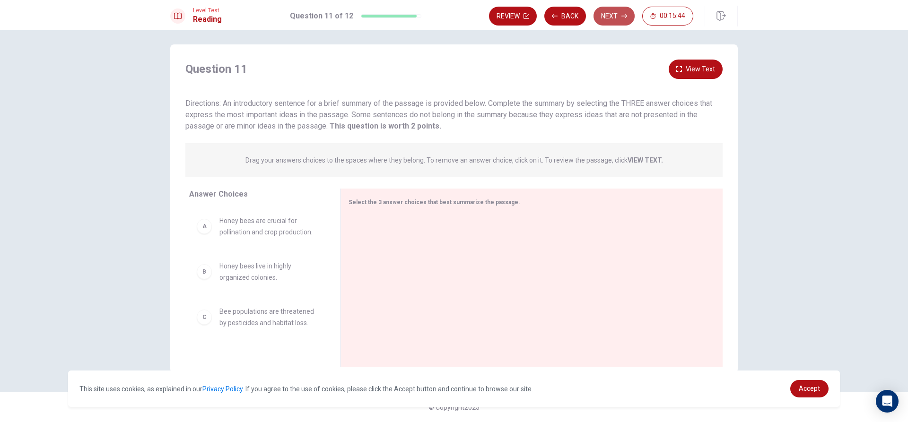
click at [603, 9] on button "Next" at bounding box center [613, 16] width 41 height 19
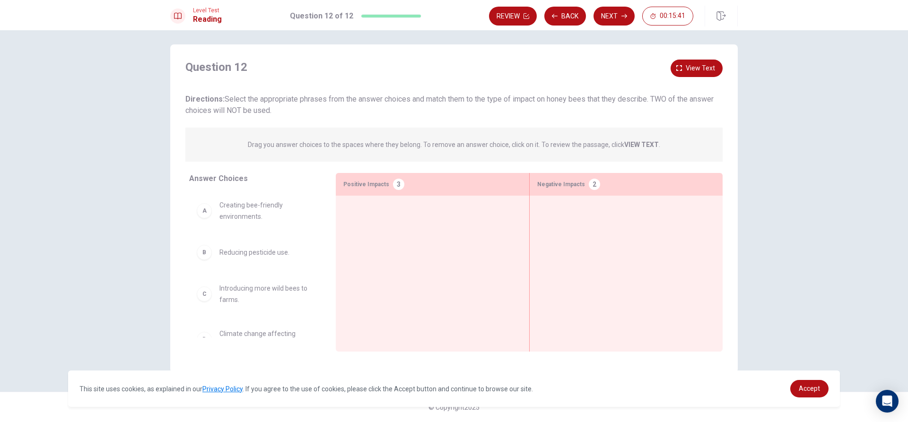
click at [387, 178] on div "Positive Impacts 3" at bounding box center [432, 184] width 193 height 23
click at [591, 185] on div "2" at bounding box center [594, 184] width 11 height 11
click at [201, 250] on div "B" at bounding box center [204, 252] width 15 height 15
click at [209, 209] on div "A" at bounding box center [204, 210] width 15 height 15
click at [564, 13] on button "Back" at bounding box center [565, 16] width 42 height 19
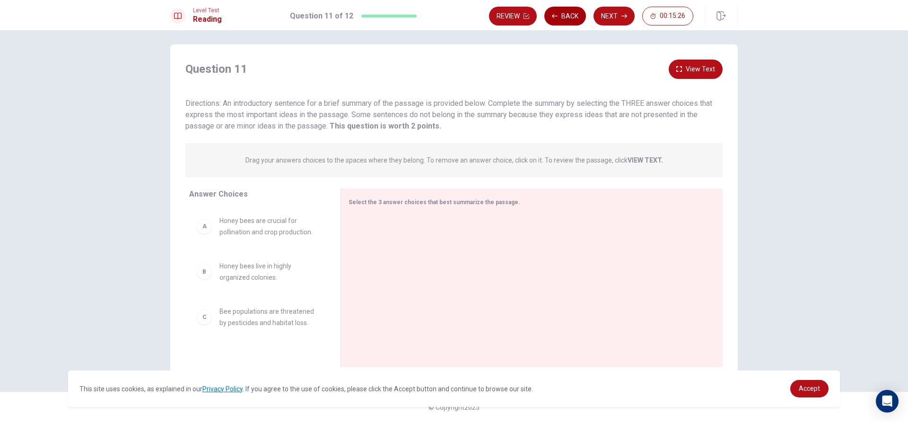
click at [566, 13] on button "Back" at bounding box center [565, 16] width 42 height 19
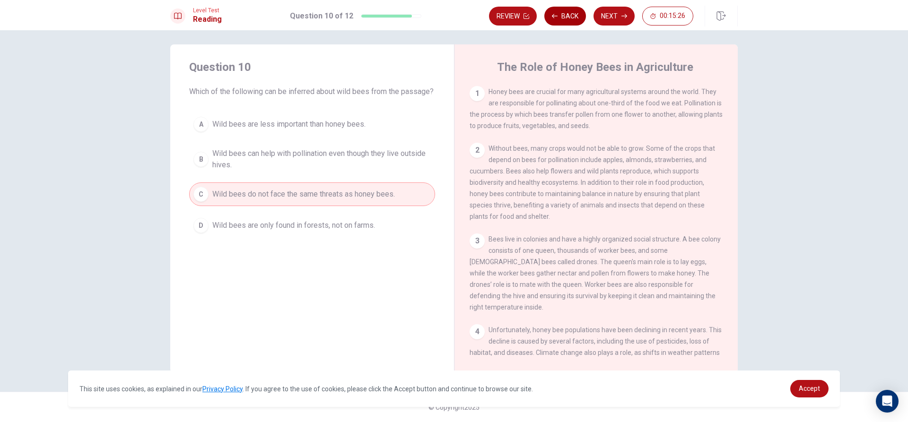
click at [566, 13] on button "Back" at bounding box center [565, 16] width 42 height 19
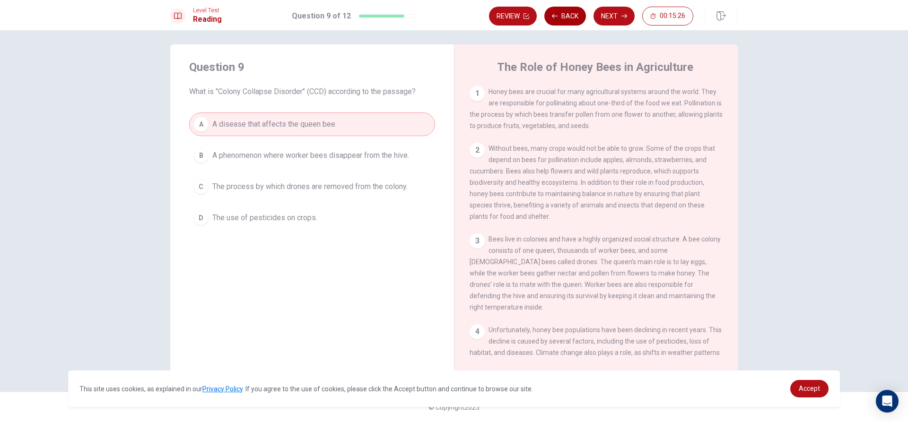
click at [566, 13] on button "Back" at bounding box center [565, 16] width 42 height 19
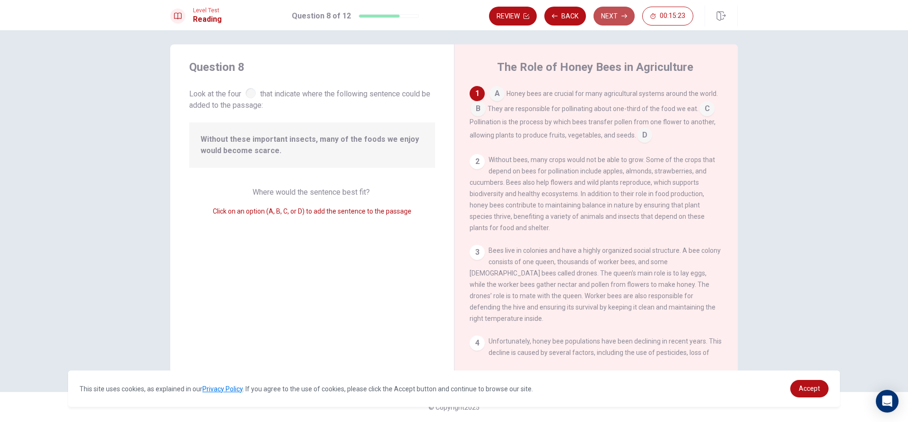
click at [606, 17] on button "Next" at bounding box center [613, 16] width 41 height 19
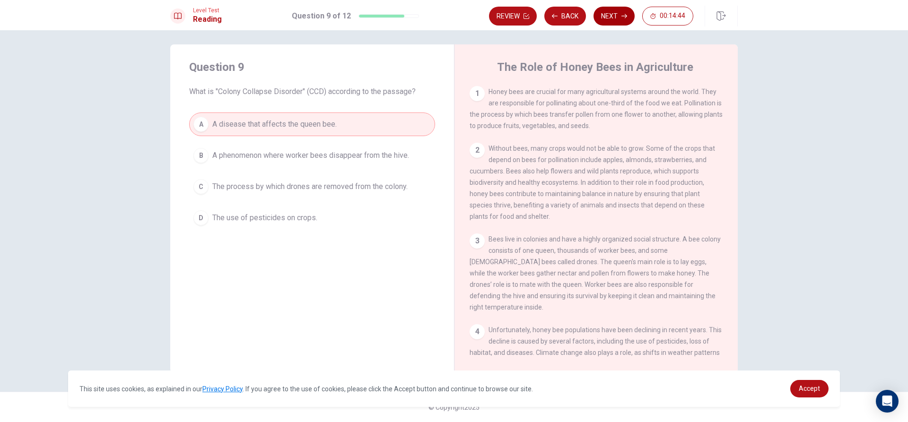
click at [613, 17] on button "Next" at bounding box center [613, 16] width 41 height 19
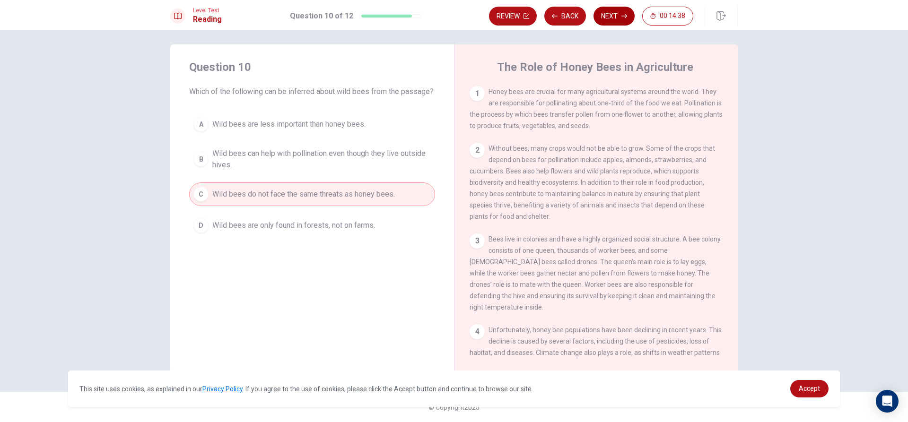
click at [614, 8] on button "Next" at bounding box center [613, 16] width 41 height 19
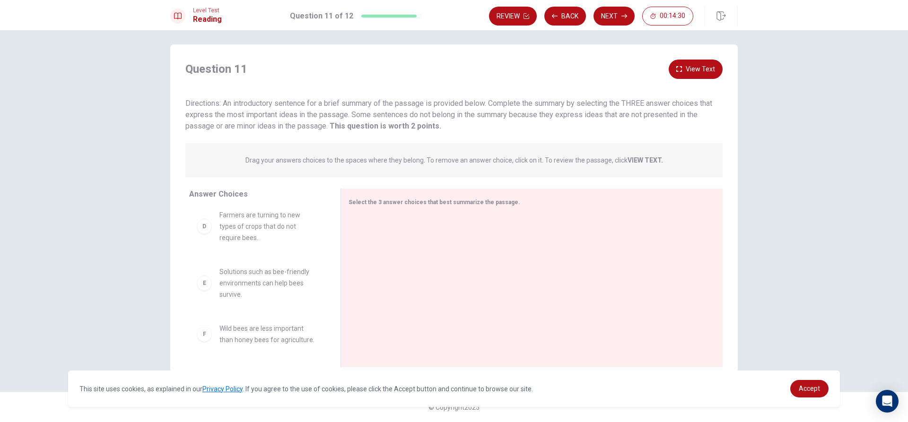
scroll to position [0, 0]
click at [561, 19] on button "Back" at bounding box center [565, 16] width 42 height 19
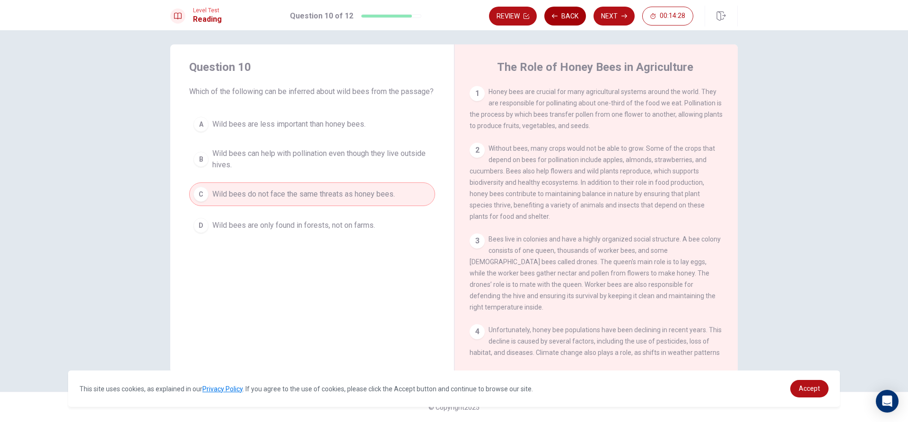
click at [561, 19] on button "Back" at bounding box center [565, 16] width 42 height 19
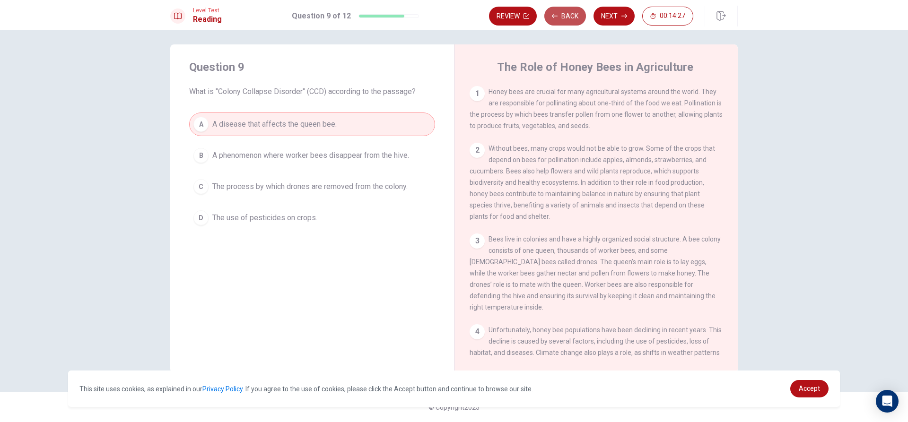
click at [561, 19] on button "Back" at bounding box center [565, 16] width 42 height 19
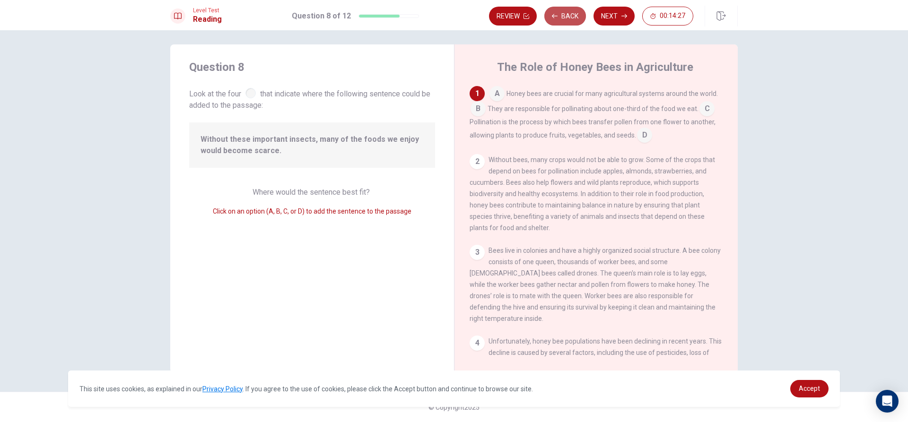
click at [561, 19] on button "Back" at bounding box center [565, 16] width 42 height 19
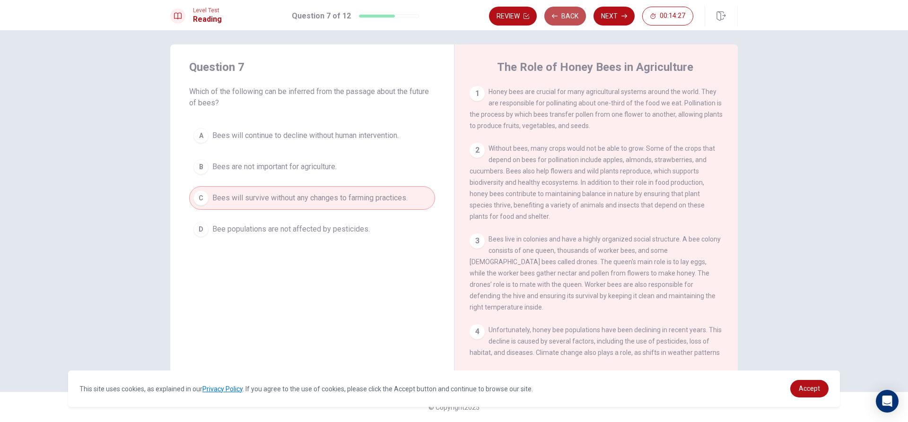
click at [562, 17] on button "Back" at bounding box center [565, 16] width 42 height 19
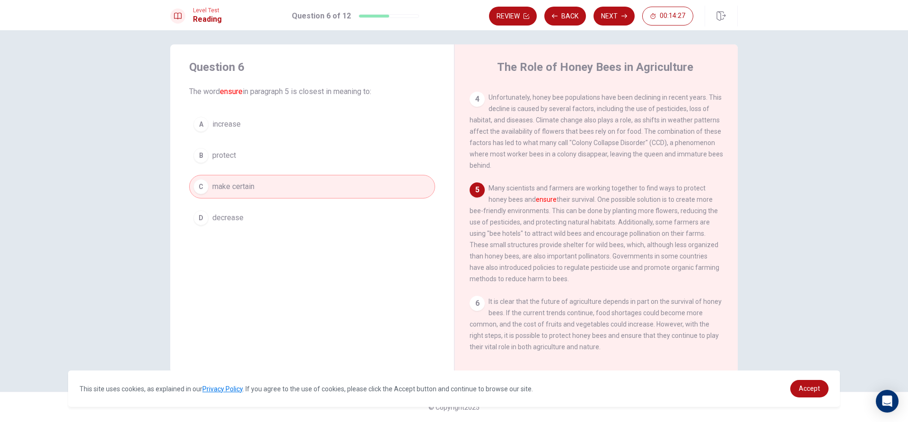
scroll to position [245, 0]
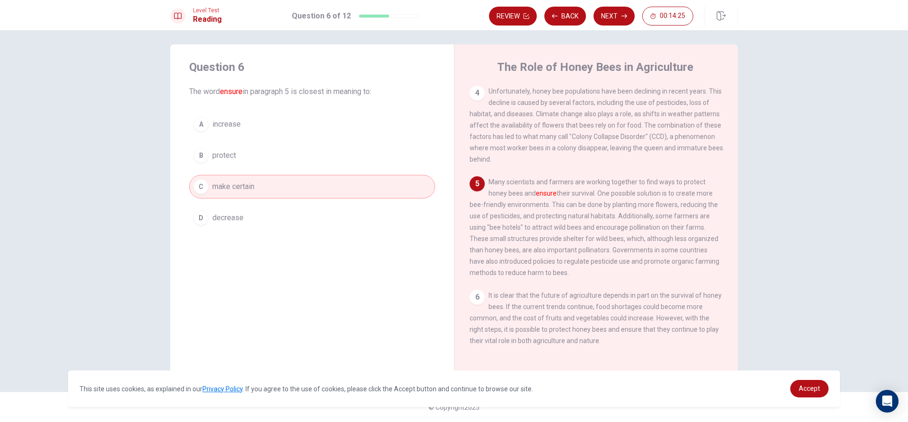
click at [471, 297] on div "6" at bounding box center [477, 297] width 15 height 15
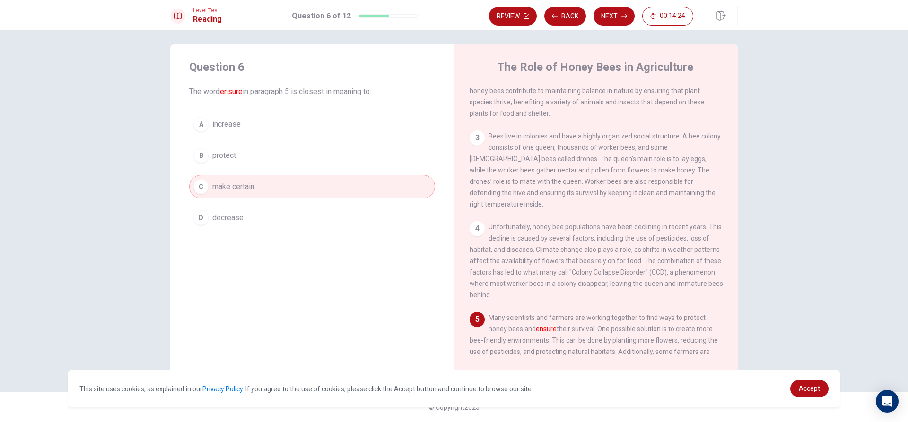
scroll to position [0, 0]
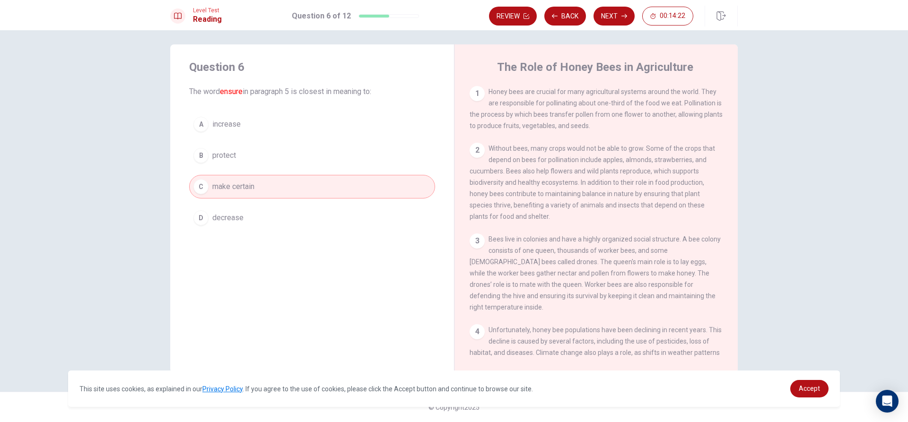
click at [478, 248] on div "3" at bounding box center [477, 241] width 15 height 15
click at [610, 13] on button "Next" at bounding box center [613, 16] width 41 height 19
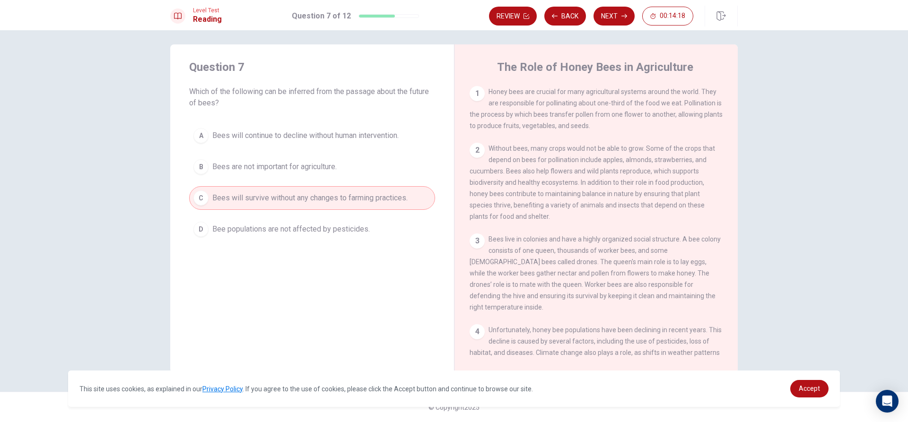
click at [476, 155] on div "2" at bounding box center [477, 150] width 15 height 15
click at [474, 242] on div "3" at bounding box center [477, 241] width 15 height 15
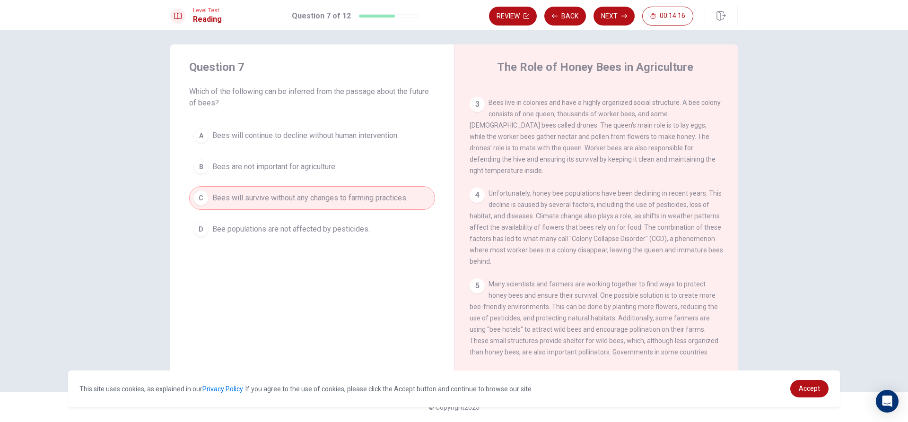
scroll to position [142, 0]
click at [474, 185] on div "4" at bounding box center [477, 190] width 15 height 15
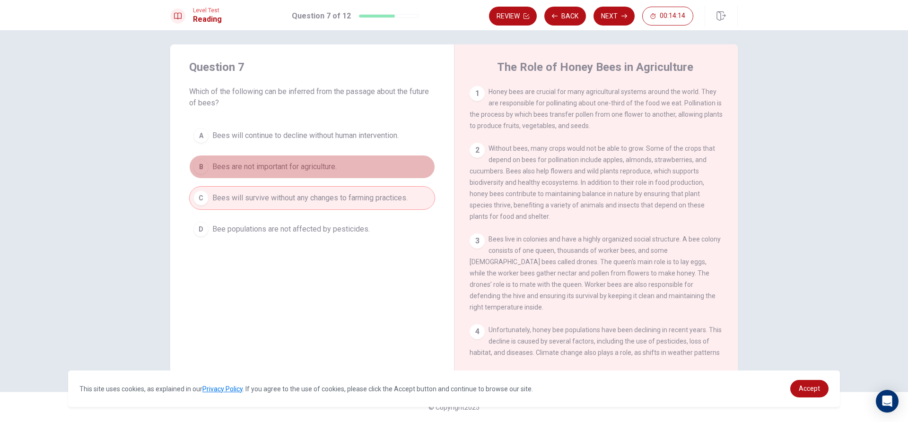
click at [274, 166] on span "Bees are not important for agriculture." at bounding box center [274, 166] width 124 height 11
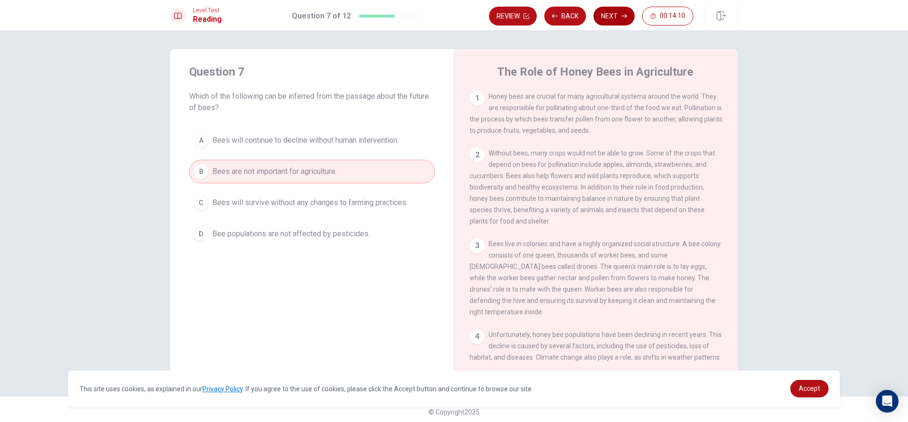
click at [606, 11] on button "Next" at bounding box center [613, 16] width 41 height 19
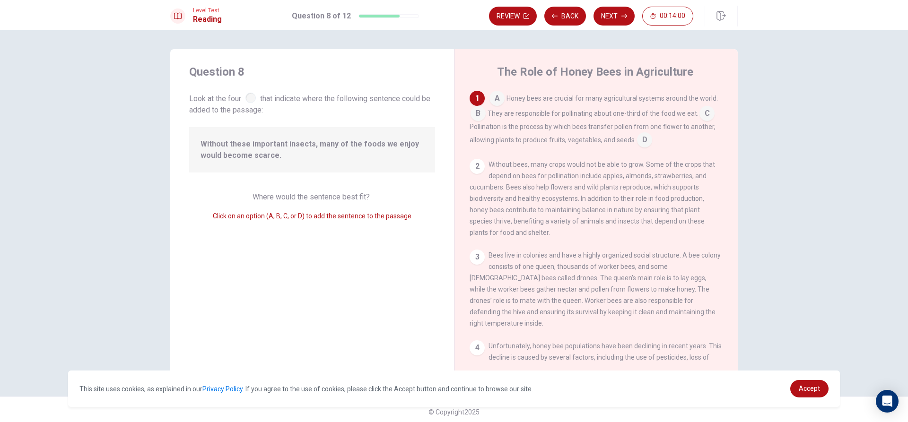
click at [498, 94] on input at bounding box center [496, 99] width 15 height 15
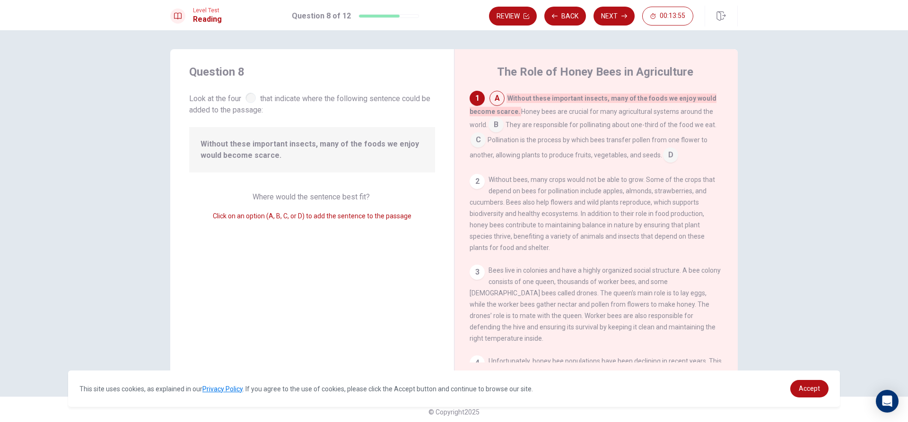
click at [497, 124] on input at bounding box center [495, 125] width 15 height 15
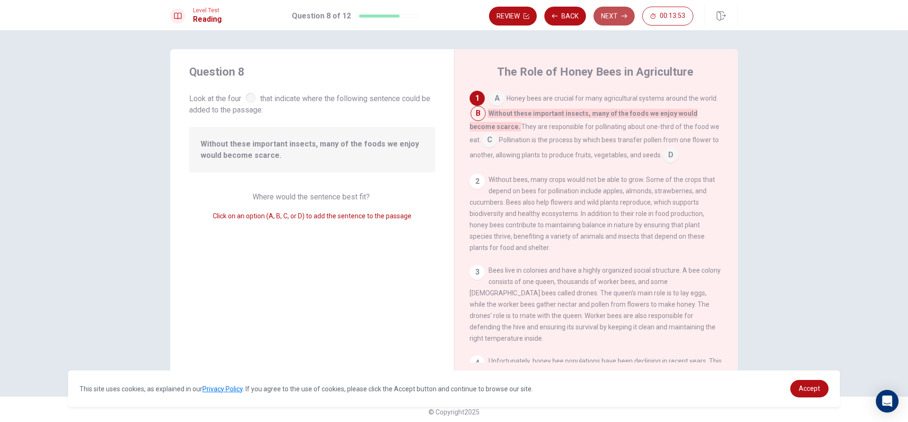
click at [605, 13] on button "Next" at bounding box center [613, 16] width 41 height 19
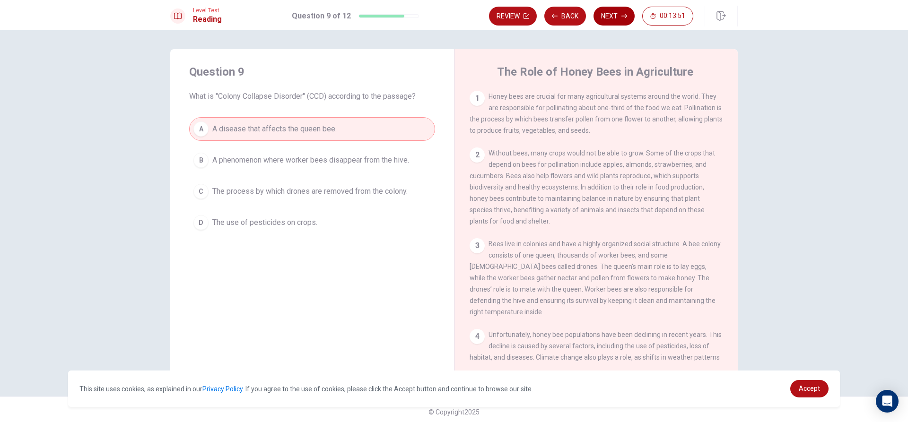
click at [607, 11] on button "Next" at bounding box center [613, 16] width 41 height 19
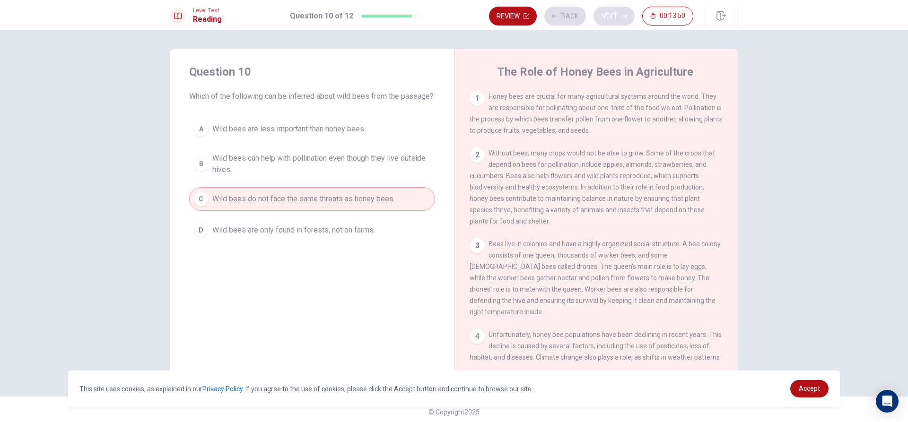
click at [607, 11] on div "Review Back Next 00:13:50" at bounding box center [591, 16] width 204 height 19
click at [607, 11] on button "Next" at bounding box center [613, 16] width 41 height 19
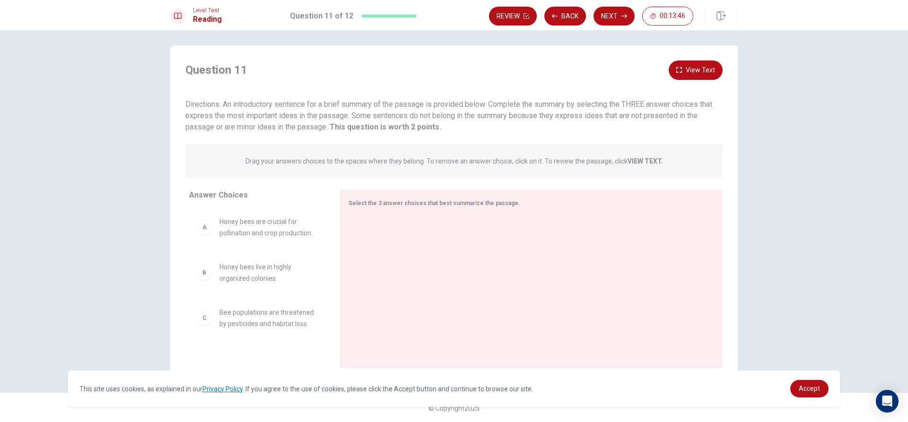
scroll to position [5, 0]
click at [565, 9] on button "Back" at bounding box center [565, 16] width 42 height 19
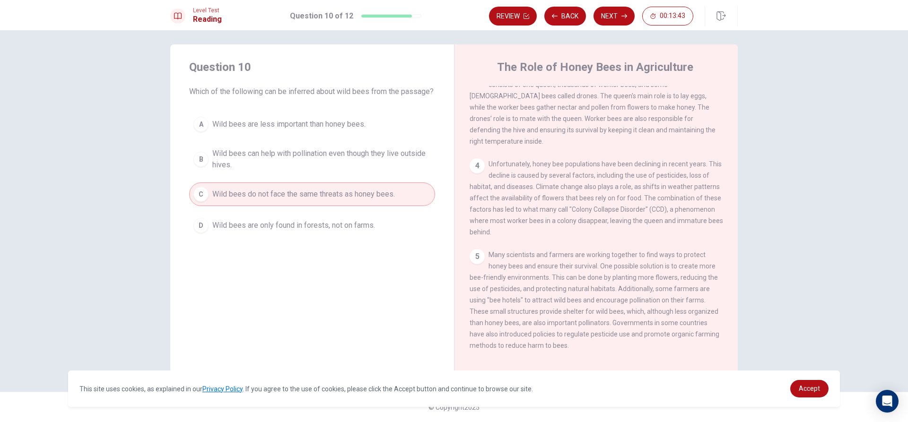
scroll to position [189, 0]
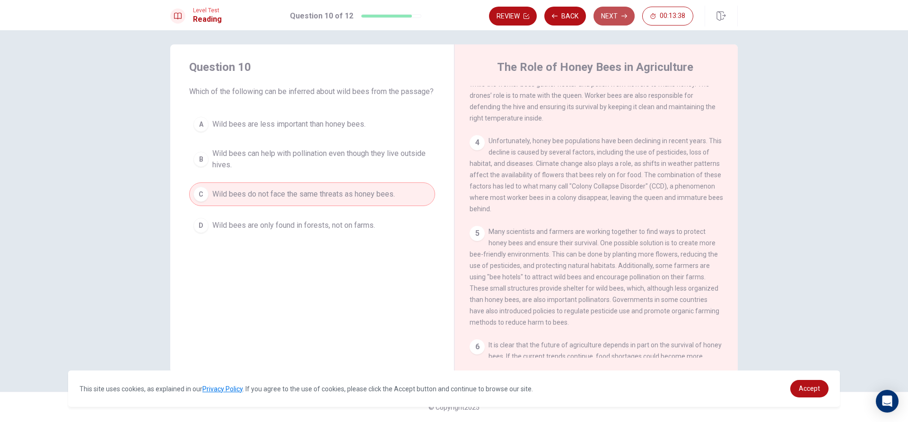
click at [621, 15] on icon "button" at bounding box center [624, 16] width 6 height 6
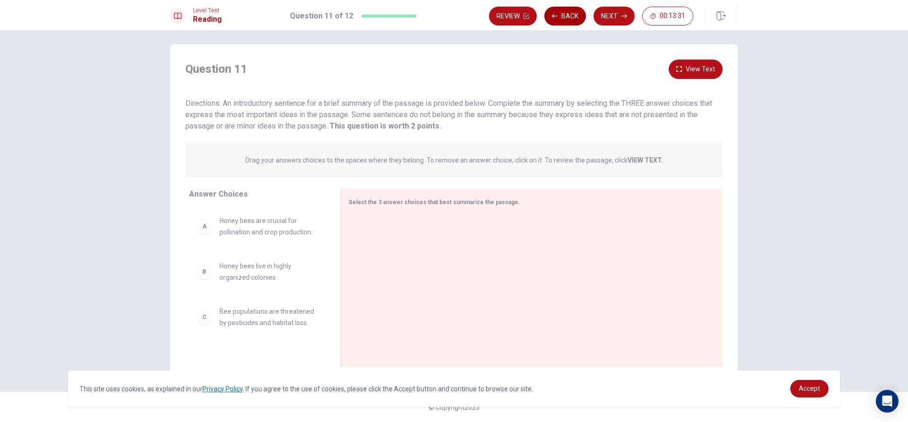
click at [577, 11] on button "Back" at bounding box center [565, 16] width 42 height 19
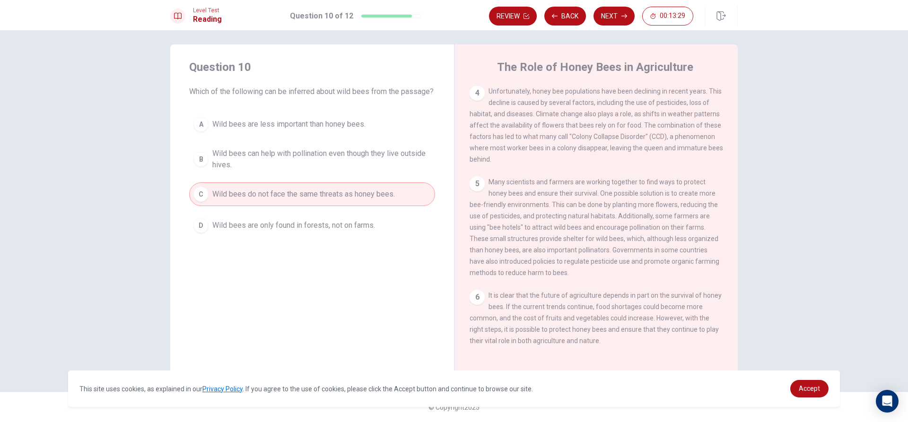
scroll to position [245, 0]
click at [561, 14] on button "Back" at bounding box center [565, 16] width 42 height 19
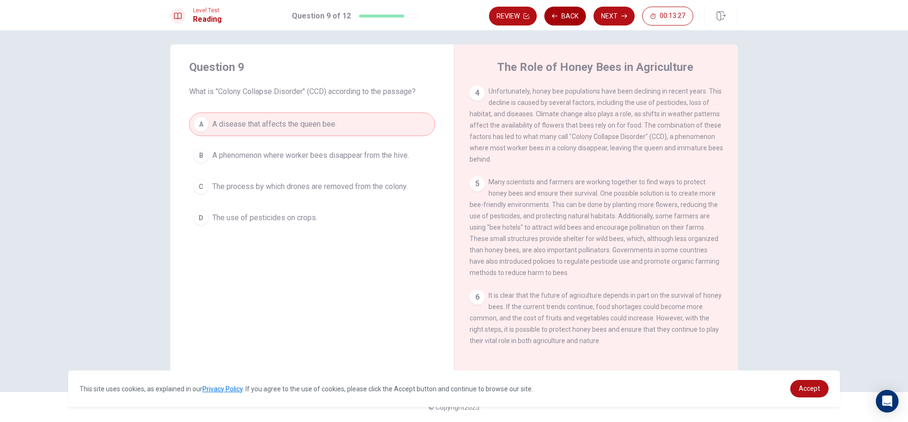
click at [561, 14] on button "Back" at bounding box center [565, 16] width 42 height 19
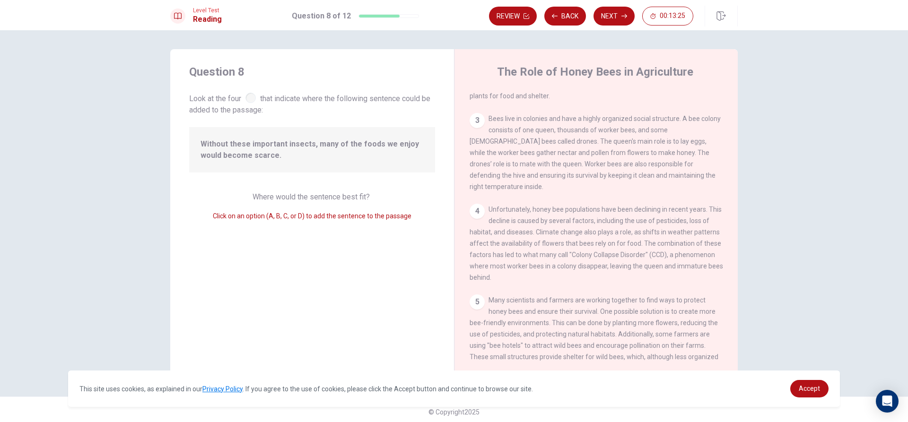
scroll to position [189, 0]
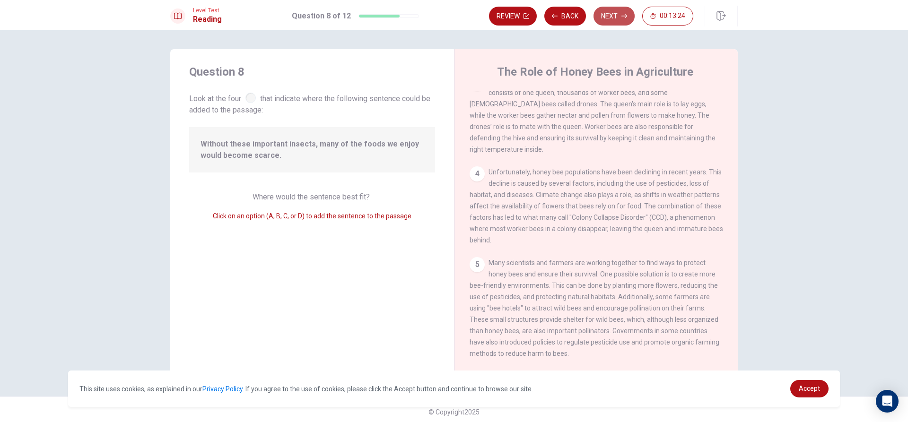
click at [617, 9] on button "Next" at bounding box center [613, 16] width 41 height 19
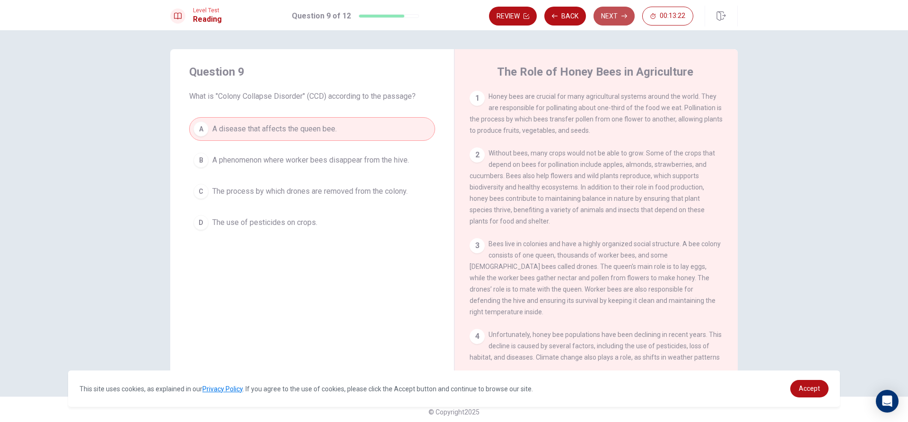
click at [617, 9] on button "Next" at bounding box center [613, 16] width 41 height 19
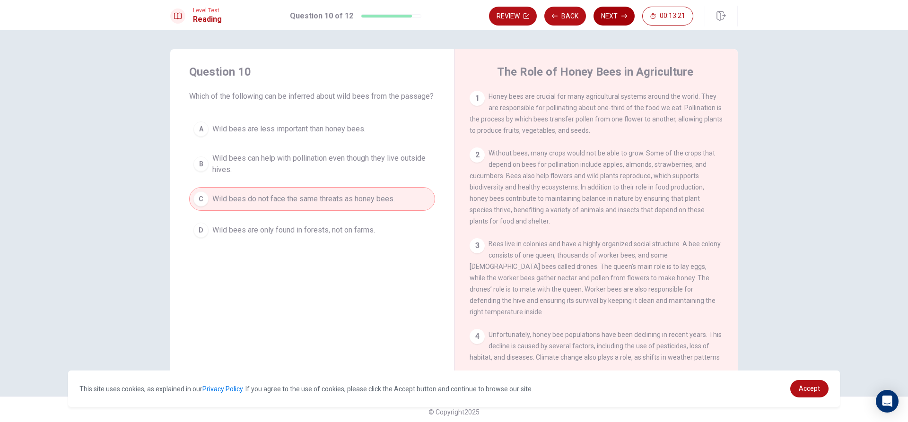
click at [617, 9] on button "Next" at bounding box center [613, 16] width 41 height 19
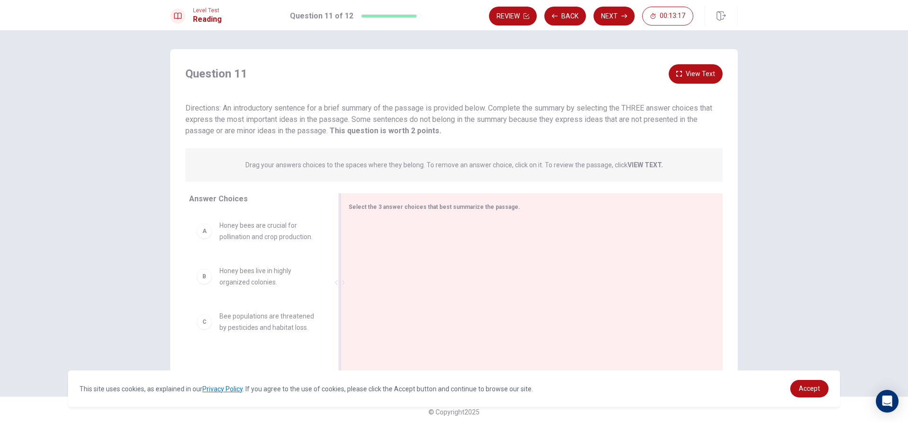
scroll to position [5, 0]
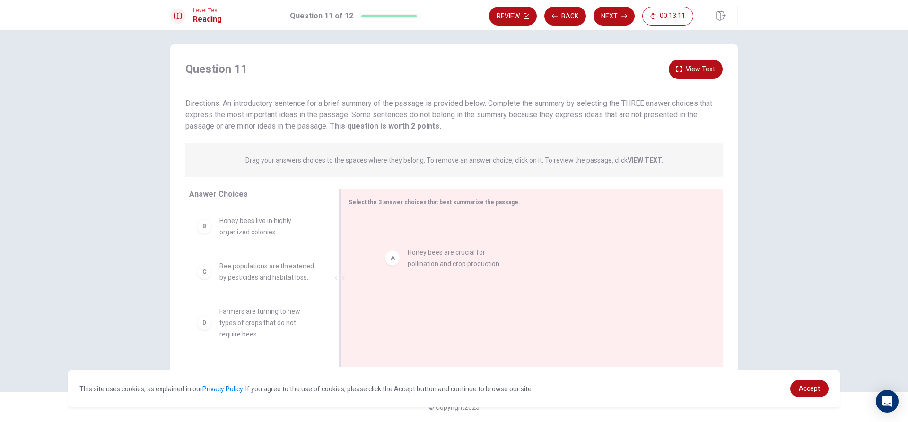
drag, startPoint x: 280, startPoint y: 230, endPoint x: 485, endPoint y: 256, distance: 205.9
drag, startPoint x: 263, startPoint y: 329, endPoint x: 462, endPoint y: 272, distance: 206.2
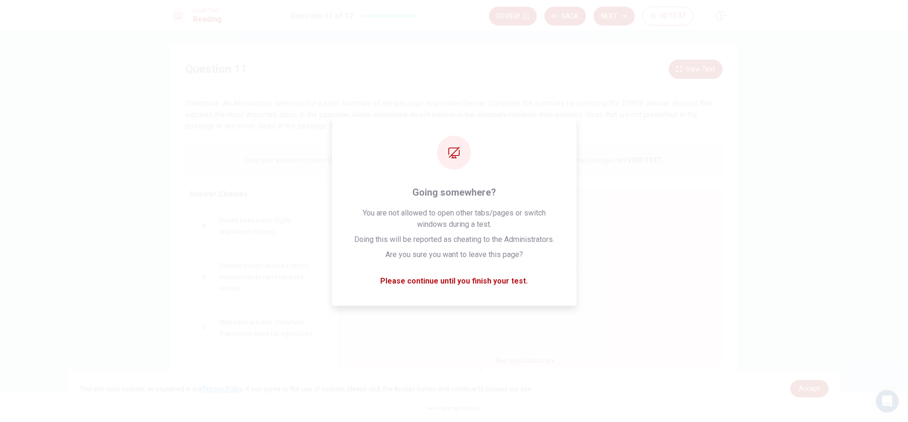
drag, startPoint x: 235, startPoint y: 277, endPoint x: 503, endPoint y: 358, distance: 279.1
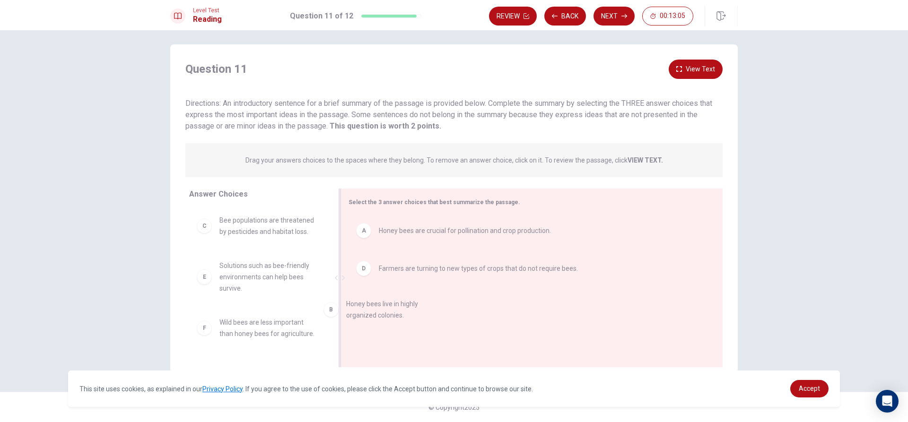
scroll to position [0, 0]
drag, startPoint x: 250, startPoint y: 230, endPoint x: 434, endPoint y: 310, distance: 200.1
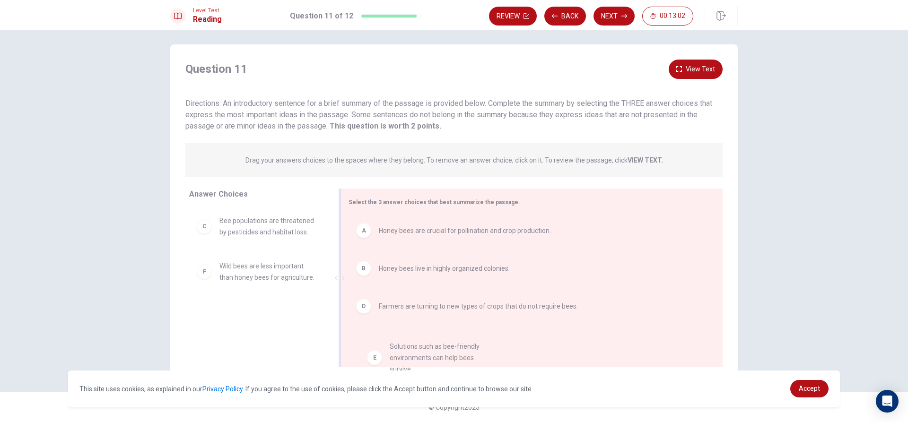
drag, startPoint x: 276, startPoint y: 280, endPoint x: 447, endPoint y: 365, distance: 190.8
drag, startPoint x: 259, startPoint y: 322, endPoint x: 430, endPoint y: 329, distance: 171.3
drag, startPoint x: 244, startPoint y: 336, endPoint x: 641, endPoint y: 219, distance: 413.9
drag, startPoint x: 276, startPoint y: 333, endPoint x: 455, endPoint y: 349, distance: 179.9
drag, startPoint x: 235, startPoint y: 282, endPoint x: 458, endPoint y: 358, distance: 234.9
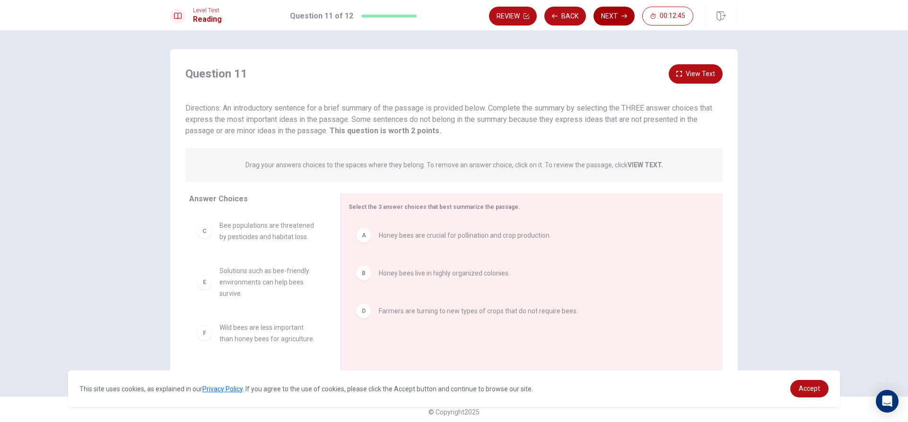
click at [612, 11] on button "Next" at bounding box center [613, 16] width 41 height 19
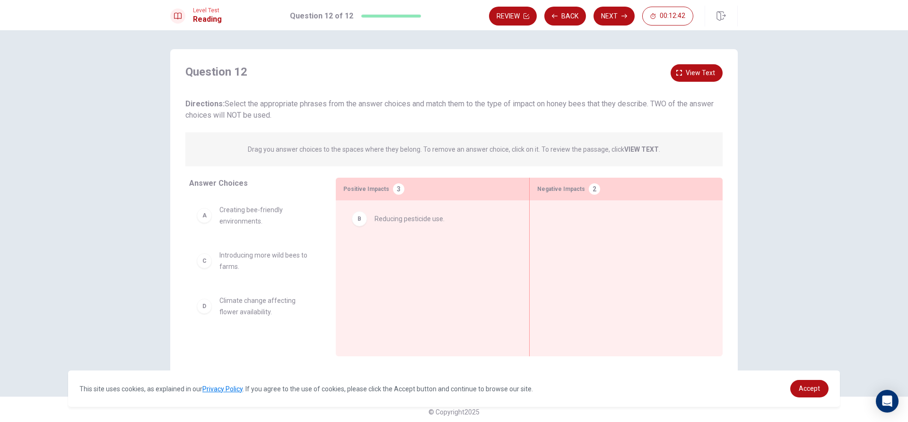
drag, startPoint x: 254, startPoint y: 264, endPoint x: 420, endPoint y: 220, distance: 171.7
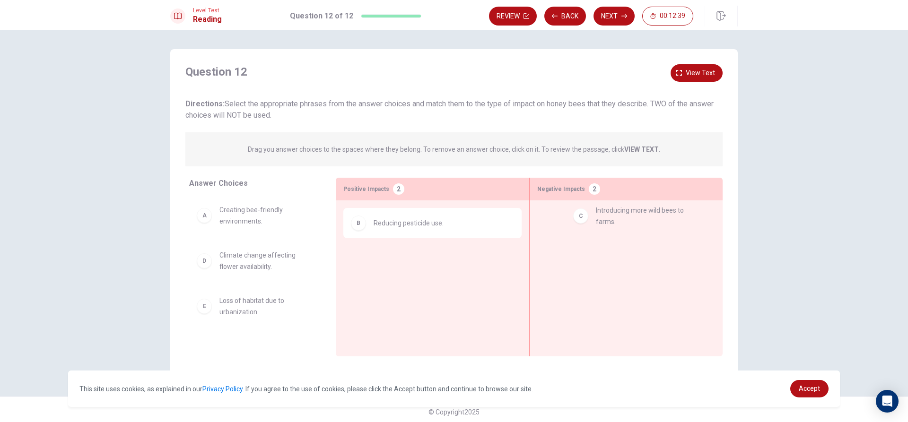
drag, startPoint x: 253, startPoint y: 265, endPoint x: 636, endPoint y: 219, distance: 385.3
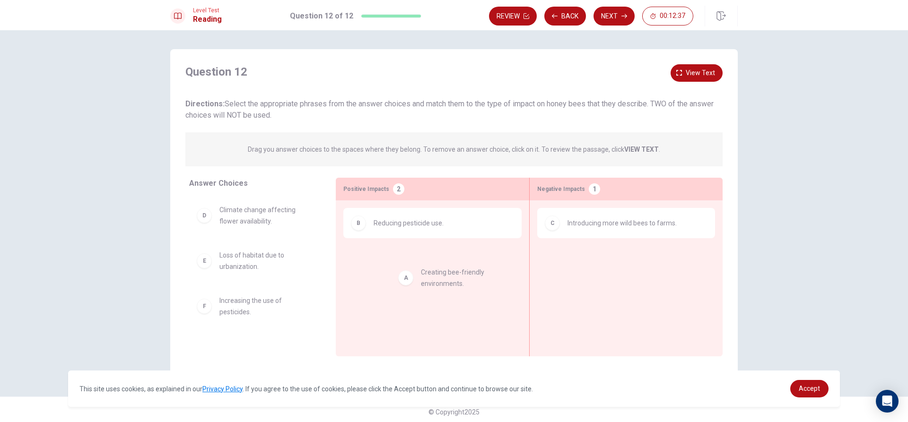
drag, startPoint x: 241, startPoint y: 215, endPoint x: 421, endPoint y: 284, distance: 192.8
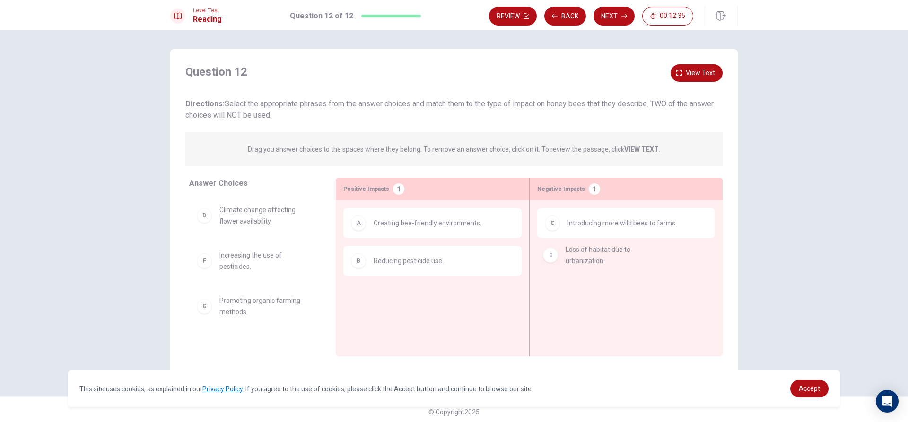
drag, startPoint x: 254, startPoint y: 258, endPoint x: 619, endPoint y: 251, distance: 365.1
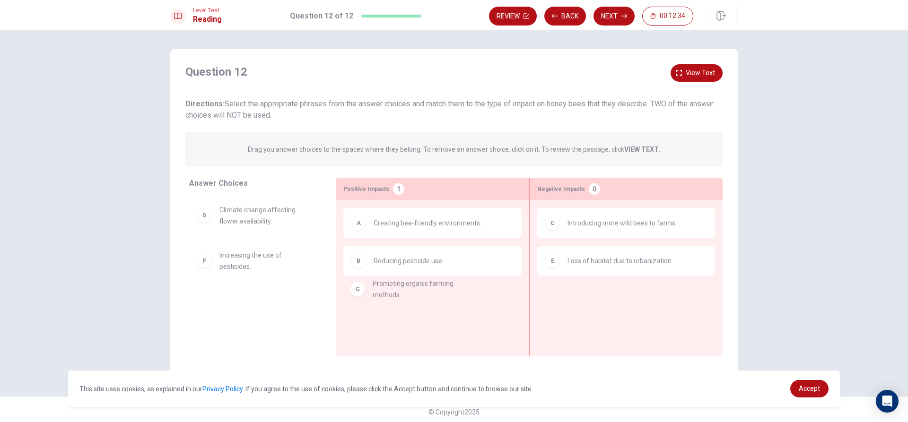
drag, startPoint x: 272, startPoint y: 314, endPoint x: 472, endPoint y: 305, distance: 200.2
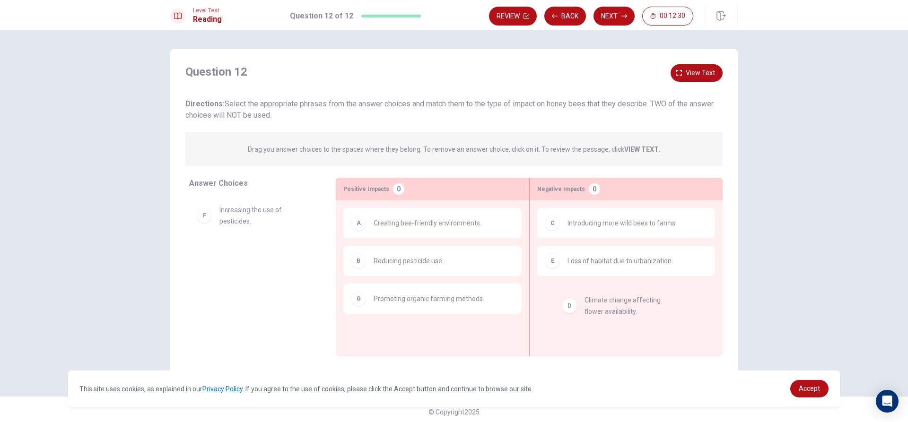
drag, startPoint x: 243, startPoint y: 216, endPoint x: 608, endPoint y: 304, distance: 375.5
drag, startPoint x: 181, startPoint y: 245, endPoint x: 332, endPoint y: 262, distance: 152.3
click at [332, 262] on div "Answer Choices D Climate change affecting flower availability. F Increasing the…" at bounding box center [253, 267] width 166 height 179
drag, startPoint x: 281, startPoint y: 268, endPoint x: 646, endPoint y: 332, distance: 370.7
click at [619, 13] on button "Next" at bounding box center [613, 16] width 41 height 19
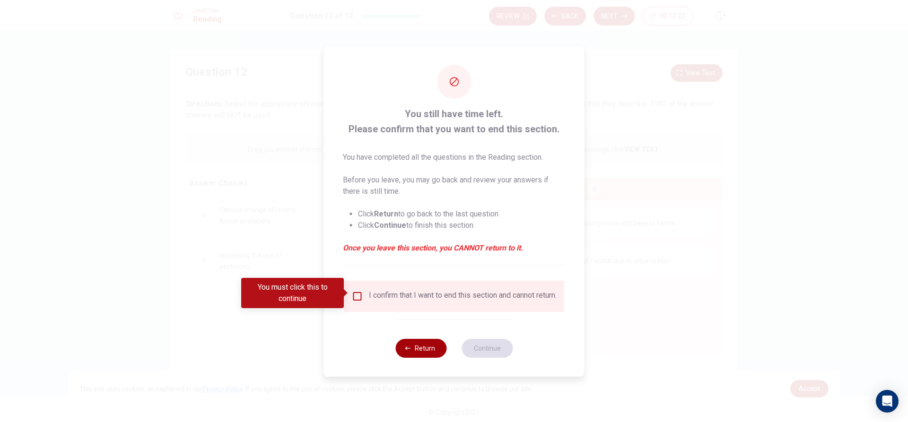
click at [427, 348] on button "Return" at bounding box center [420, 348] width 51 height 19
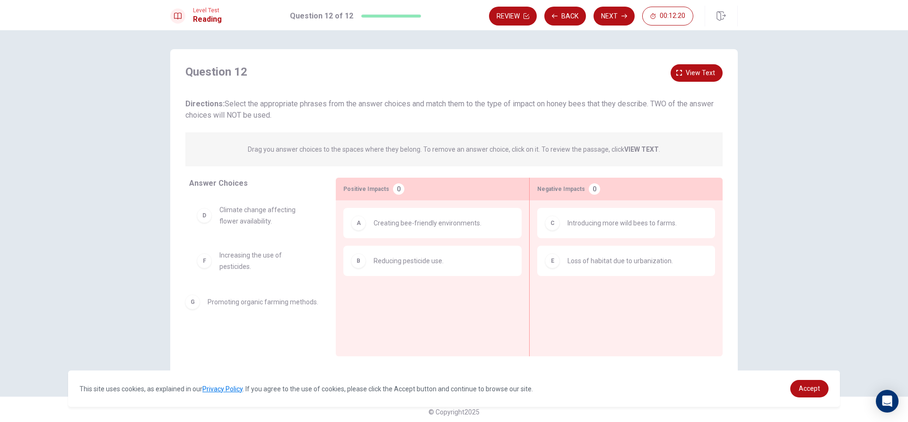
drag, startPoint x: 391, startPoint y: 303, endPoint x: 196, endPoint y: 301, distance: 194.8
click at [603, 14] on button "Next" at bounding box center [613, 16] width 41 height 19
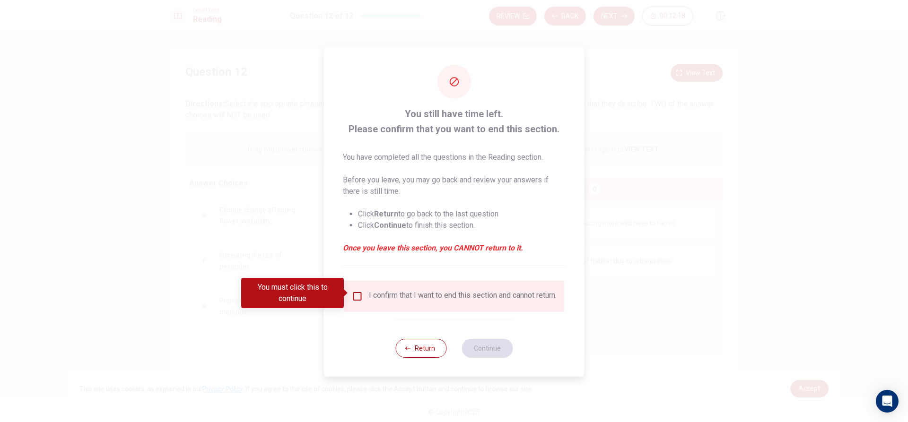
click at [425, 301] on div "I confirm that I want to end this section and cannot return." at bounding box center [463, 296] width 188 height 11
click at [352, 291] on input "You must click this to continue" at bounding box center [357, 296] width 11 height 11
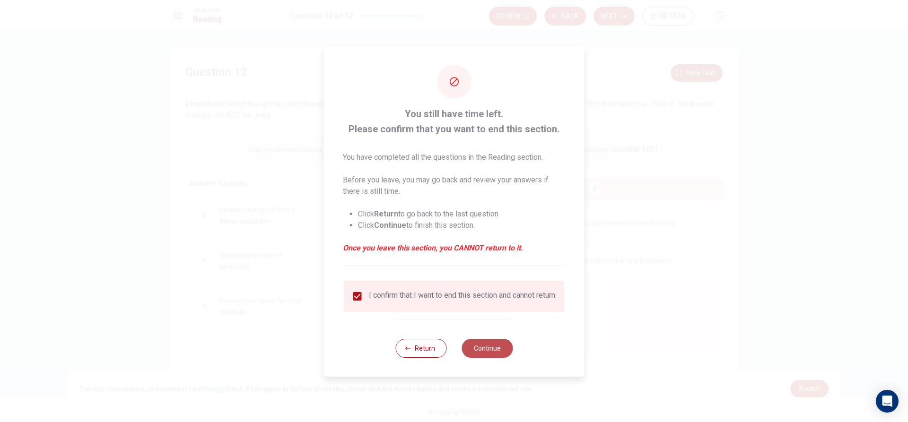
click at [484, 352] on button "Continue" at bounding box center [487, 348] width 51 height 19
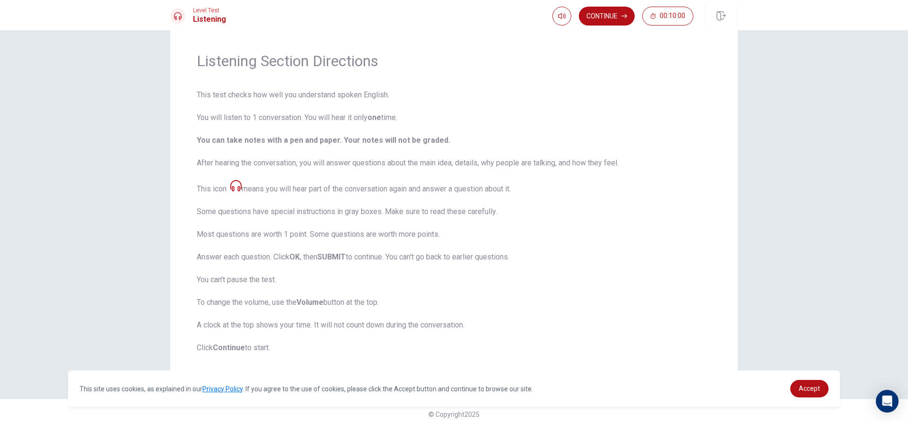
scroll to position [31, 0]
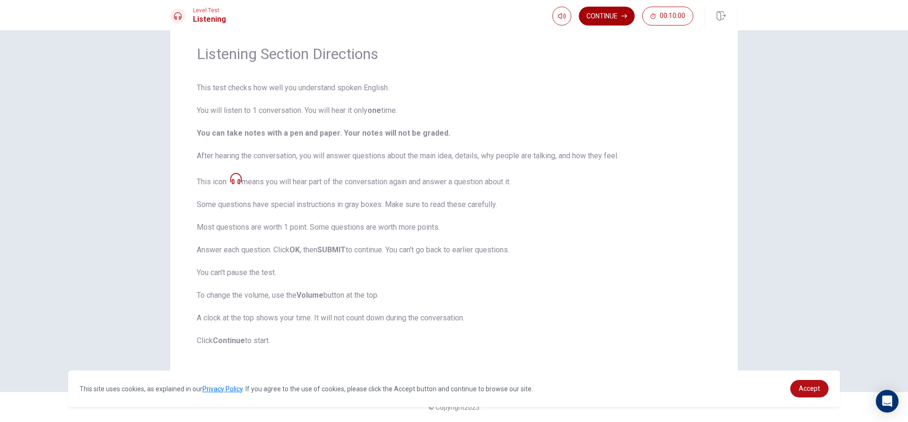
click at [612, 17] on button "Continue" at bounding box center [607, 16] width 56 height 19
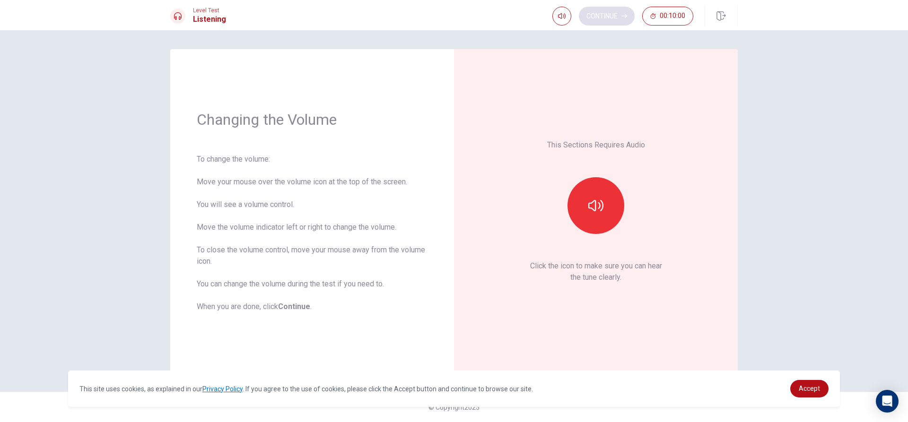
scroll to position [0, 0]
click at [599, 207] on icon "button" at bounding box center [595, 205] width 15 height 15
click at [598, 217] on button "button" at bounding box center [595, 205] width 57 height 57
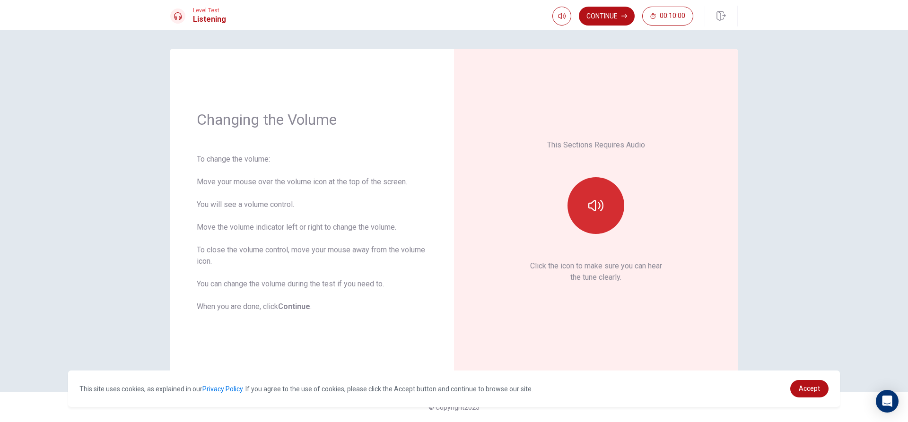
click at [598, 217] on button "button" at bounding box center [595, 205] width 57 height 57
click at [604, 11] on button "Continue" at bounding box center [607, 16] width 56 height 19
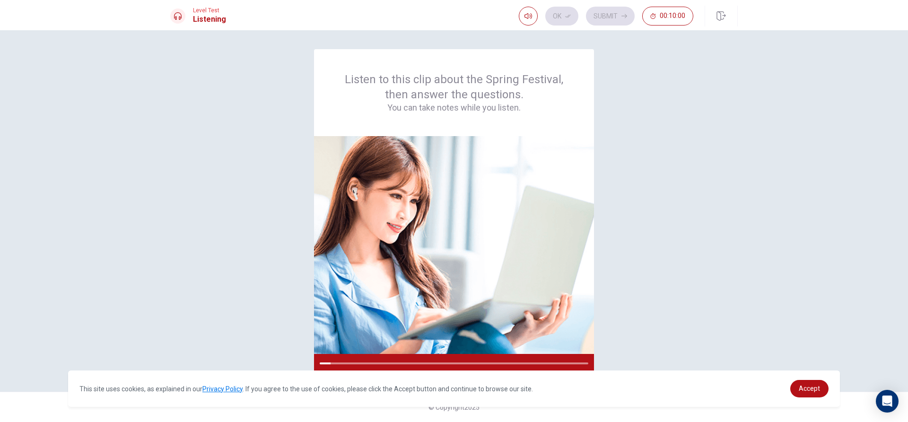
click at [643, 303] on div "Listen to this clip about the Spring Festival, then answer the questions. You c…" at bounding box center [453, 211] width 567 height 324
click at [468, 362] on div at bounding box center [454, 363] width 280 height 19
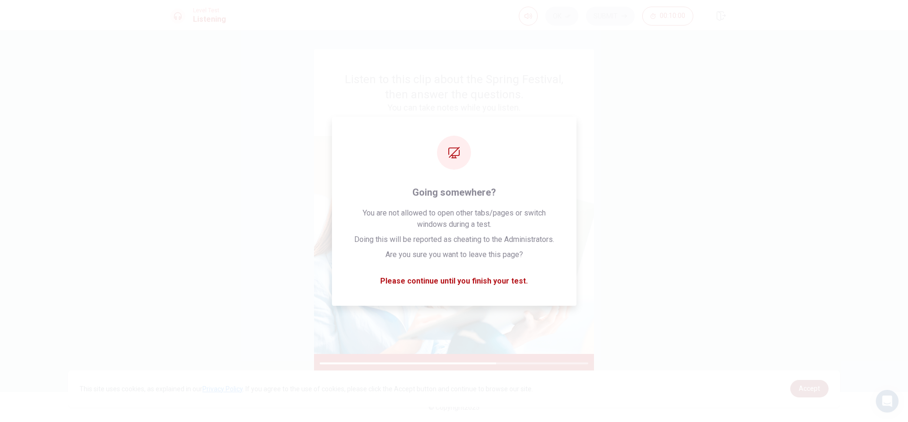
click at [817, 390] on span "Accept" at bounding box center [809, 389] width 21 height 8
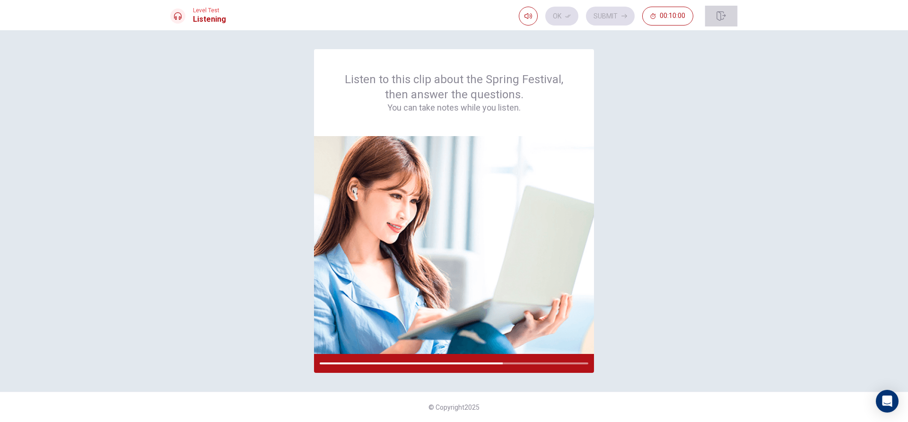
click at [723, 21] on button "button" at bounding box center [721, 16] width 33 height 21
